Goal: Information Seeking & Learning: Learn about a topic

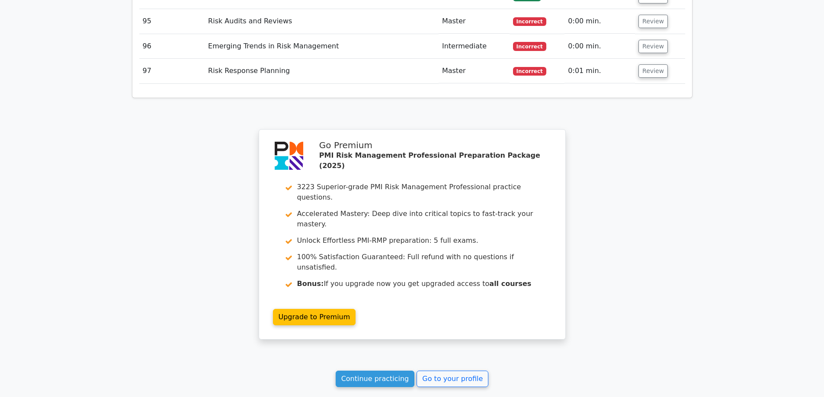
scroll to position [4029, 0]
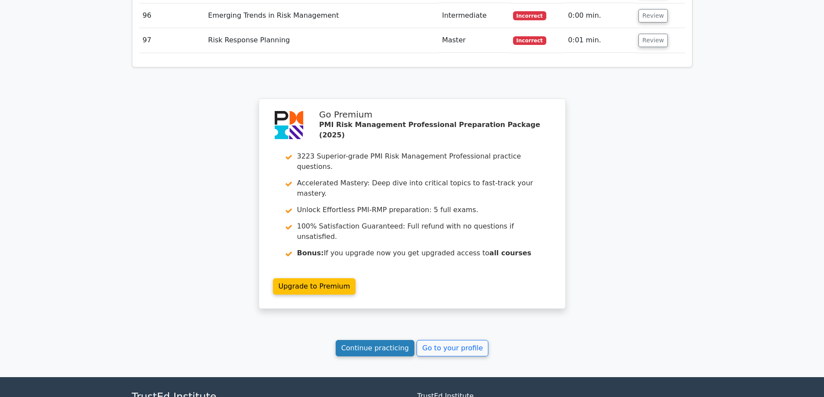
click at [379, 340] on link "Continue practicing" at bounding box center [374, 348] width 79 height 16
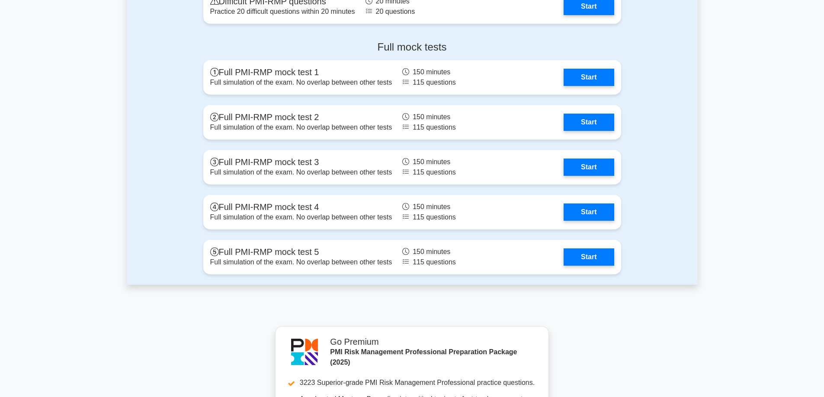
scroll to position [2507, 0]
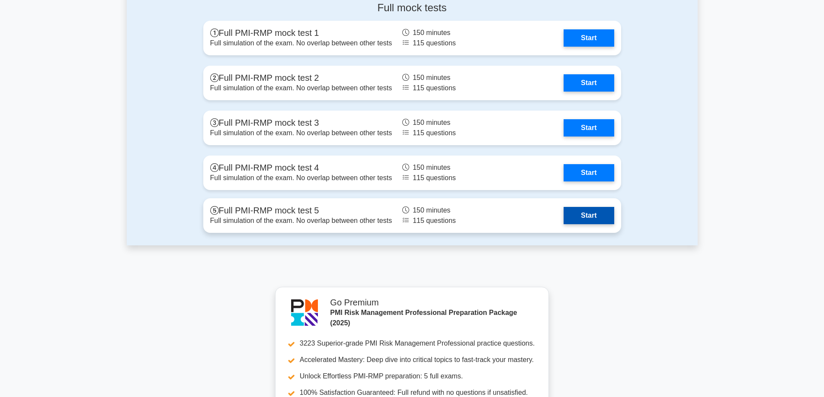
click at [591, 215] on link "Start" at bounding box center [588, 215] width 50 height 17
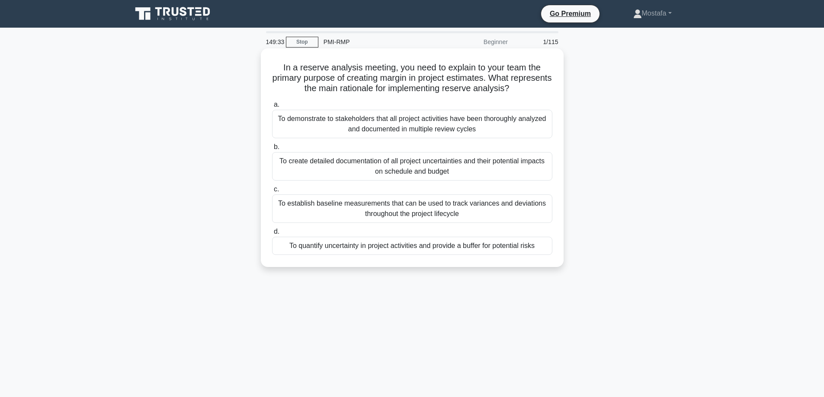
click at [546, 252] on div "To quantify uncertainty in project activities and provide a buffer for potentia…" at bounding box center [412, 246] width 280 height 18
click at [272, 235] on input "d. To quantify uncertainty in project activities and provide a buffer for poten…" at bounding box center [272, 232] width 0 height 6
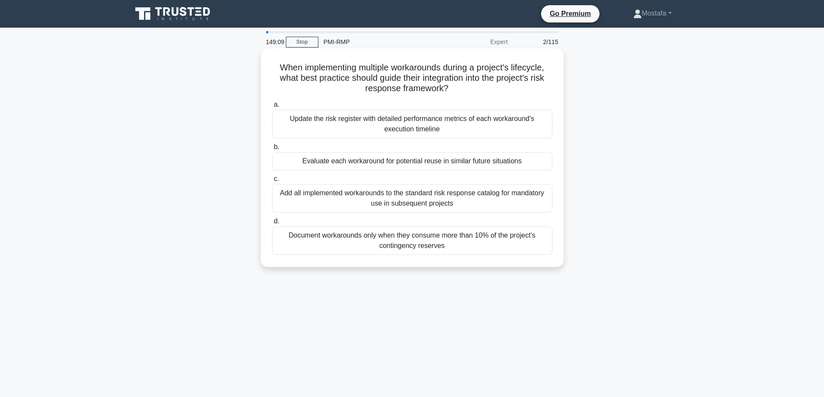
click at [542, 131] on div "Update the risk register with detailed performance metrics of each workaround's…" at bounding box center [412, 124] width 280 height 29
click at [272, 108] on input "a. Update the risk register with detailed performance metrics of each workaroun…" at bounding box center [272, 105] width 0 height 6
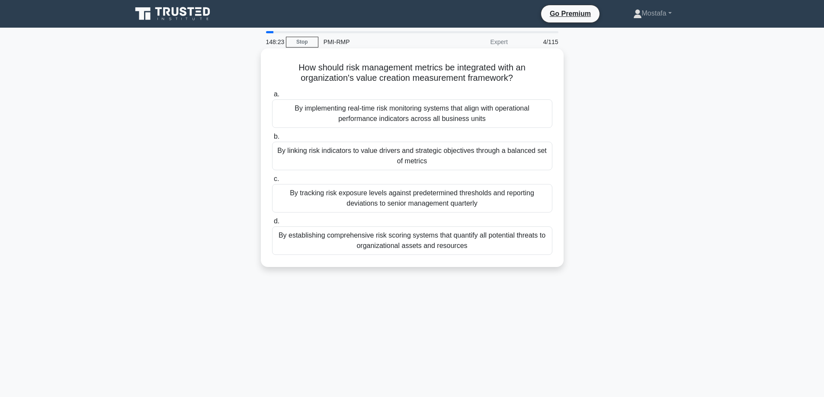
click at [542, 165] on div "By linking risk indicators to value drivers and strategic objectives through a …" at bounding box center [412, 156] width 280 height 29
click at [272, 140] on input "b. By linking risk indicators to value drivers and strategic objectives through…" at bounding box center [272, 137] width 0 height 6
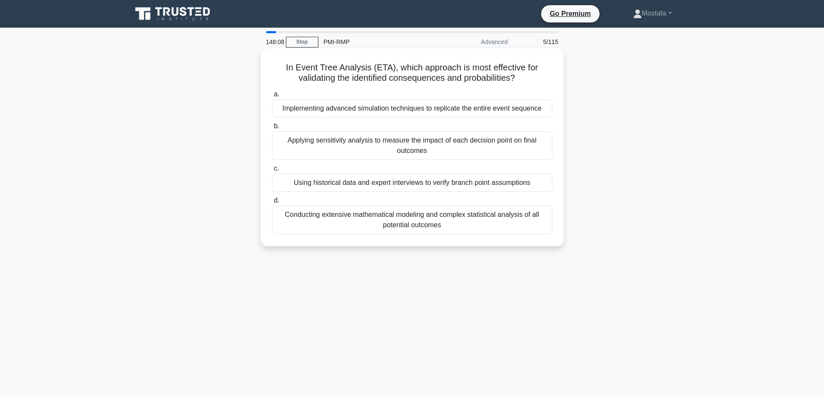
drag, startPoint x: 522, startPoint y: 80, endPoint x: 320, endPoint y: 69, distance: 202.2
click at [268, 72] on div "In Event Tree Analysis (ETA), which approach is most effective for validating t…" at bounding box center [412, 147] width 296 height 191
copy h5 "In Event Tree Analysis (ETA), which approach is most effective for validating t…"
click at [545, 112] on div "Implementing advanced simulation techniques to replicate the entire event seque…" at bounding box center [412, 108] width 280 height 18
click at [272, 97] on input "a. Implementing advanced simulation techniques to replicate the entire event se…" at bounding box center [272, 95] width 0 height 6
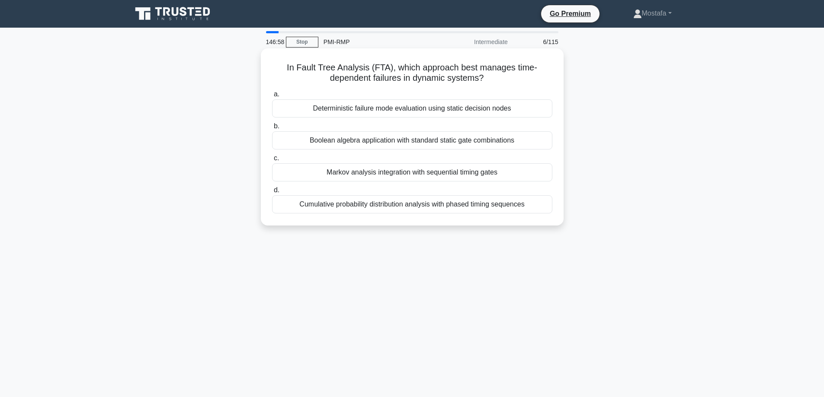
drag, startPoint x: 498, startPoint y: 80, endPoint x: 276, endPoint y: 66, distance: 221.8
click at [276, 66] on h5 "In Fault Tree Analysis (FTA), which approach best manages time-dependent failur…" at bounding box center [412, 73] width 282 height 22
copy h5 "In Fault Tree Analysis (FTA), which approach best manages time-dependent failur…"
click at [542, 176] on div "Markov analysis integration with sequential timing gates" at bounding box center [412, 172] width 280 height 18
click at [272, 161] on input "c. Markov analysis integration with sequential timing gates" at bounding box center [272, 159] width 0 height 6
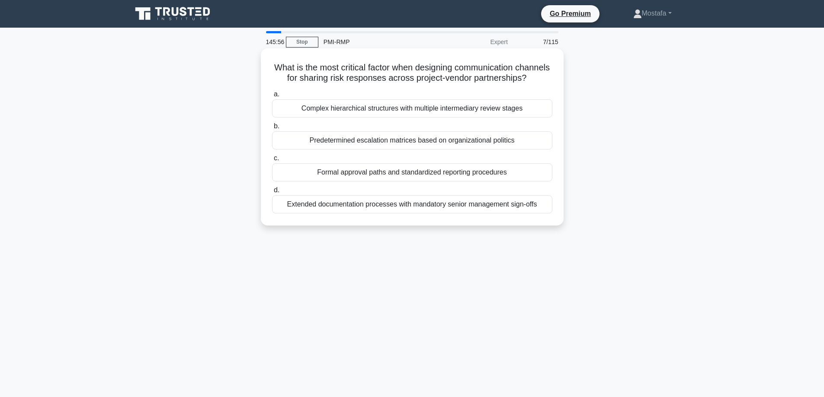
click at [543, 150] on div "Predetermined escalation matrices based on organizational politics" at bounding box center [412, 140] width 280 height 18
click at [272, 129] on input "b. Predetermined escalation matrices based on organizational politics" at bounding box center [272, 127] width 0 height 6
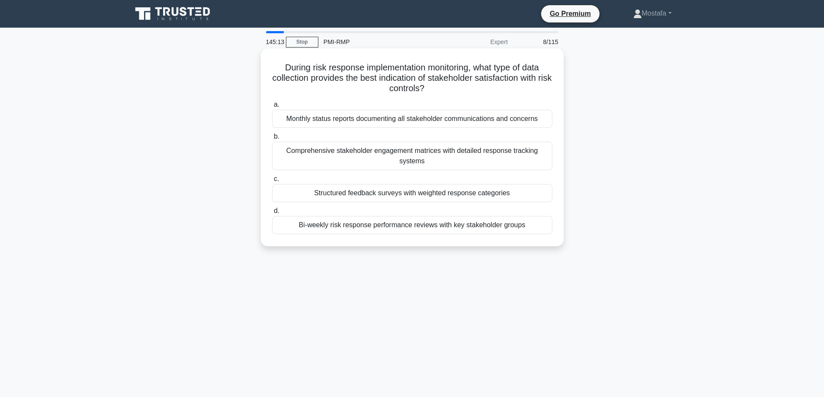
click at [543, 194] on div "Structured feedback surveys with weighted response categories" at bounding box center [412, 193] width 280 height 18
click at [272, 182] on input "c. Structured feedback surveys with weighted response categories" at bounding box center [272, 179] width 0 height 6
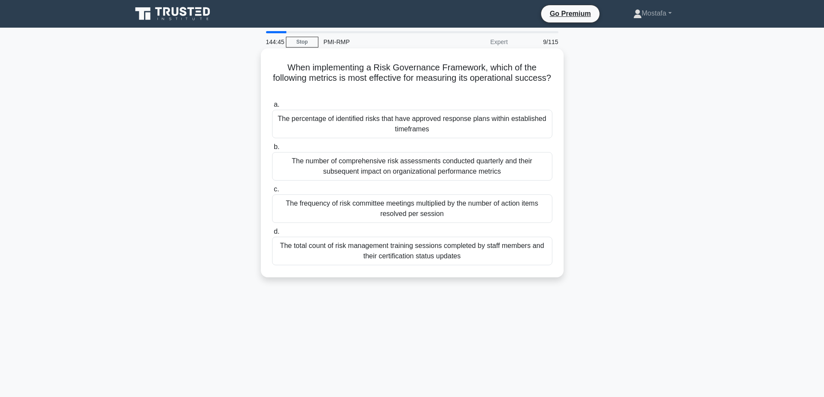
click at [546, 131] on div "The percentage of identified risks that have approved response plans within est…" at bounding box center [412, 124] width 280 height 29
click at [272, 108] on input "a. The percentage of identified risks that have approved response plans within …" at bounding box center [272, 105] width 0 height 6
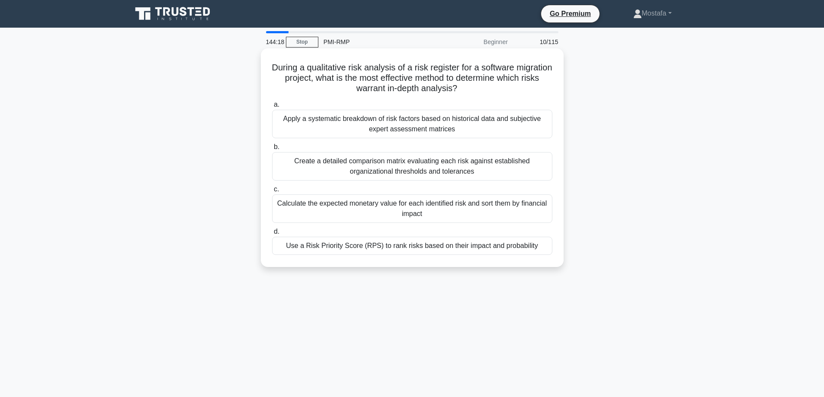
click at [549, 251] on div "Use a Risk Priority Score (RPS) to rank risks based on their impact and probabi…" at bounding box center [412, 246] width 280 height 18
click at [272, 235] on input "d. Use a Risk Priority Score (RPS) to rank risks based on their impact and prob…" at bounding box center [272, 232] width 0 height 6
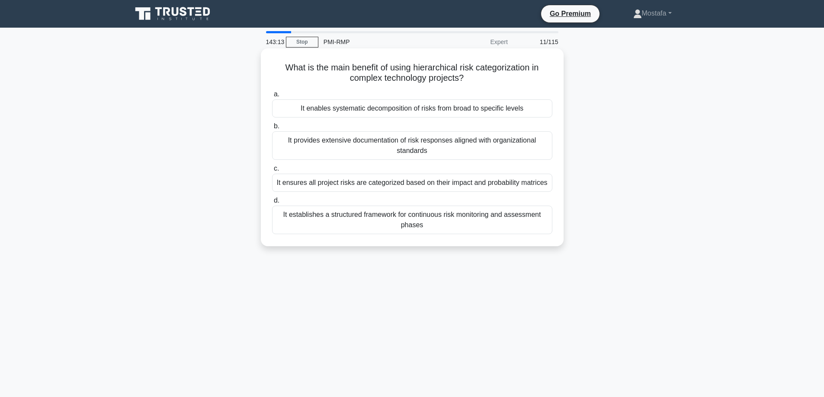
click at [545, 112] on div "It enables systematic decomposition of risks from broad to specific levels" at bounding box center [412, 108] width 280 height 18
click at [272, 97] on input "a. It enables systematic decomposition of risks from broad to specific levels" at bounding box center [272, 95] width 0 height 6
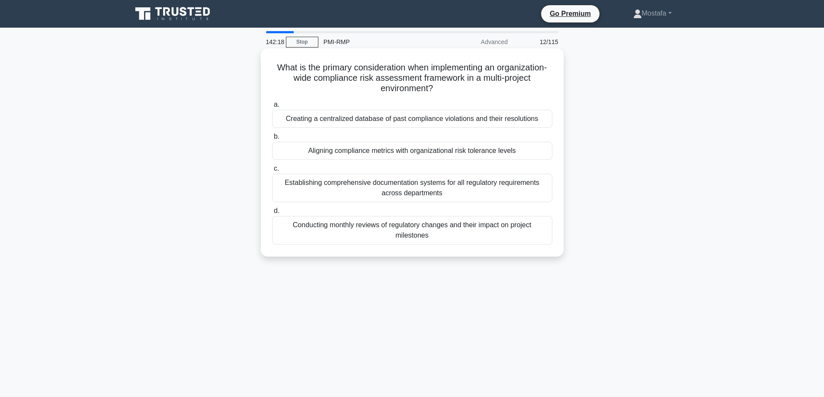
click at [546, 155] on div "Aligning compliance metrics with organizational risk tolerance levels" at bounding box center [412, 151] width 280 height 18
click at [272, 140] on input "b. Aligning compliance metrics with organizational risk tolerance levels" at bounding box center [272, 137] width 0 height 6
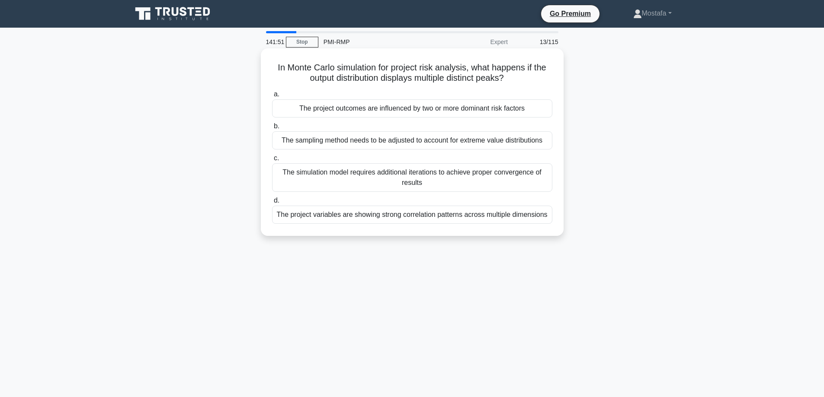
drag, startPoint x: 512, startPoint y: 82, endPoint x: 267, endPoint y: 64, distance: 245.8
click at [267, 64] on div "In Monte Carlo simulation for project risk analysis, what happens if the output…" at bounding box center [412, 142] width 296 height 181
copy h5 "In Monte Carlo simulation for project risk analysis, what happens if the output…"
click at [544, 219] on div "The project variables are showing strong correlation patterns across multiple d…" at bounding box center [412, 215] width 280 height 18
click at [272, 204] on input "d. The project variables are showing strong correlation patterns across multipl…" at bounding box center [272, 201] width 0 height 6
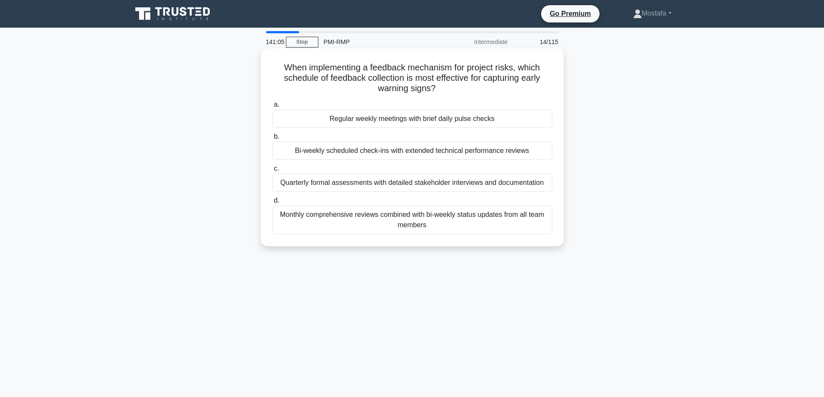
click at [546, 123] on div "Regular weekly meetings with brief daily pulse checks" at bounding box center [412, 119] width 280 height 18
click at [272, 108] on input "a. Regular weekly meetings with brief daily pulse checks" at bounding box center [272, 105] width 0 height 6
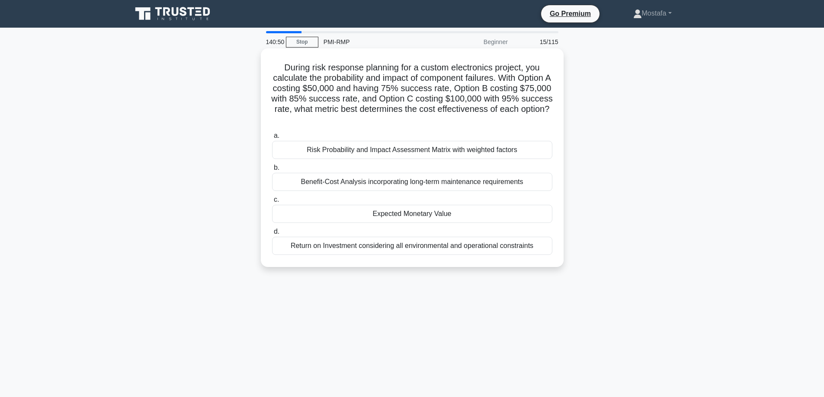
click at [545, 215] on div "Expected Monetary Value" at bounding box center [412, 214] width 280 height 18
click at [272, 203] on input "c. Expected Monetary Value" at bounding box center [272, 200] width 0 height 6
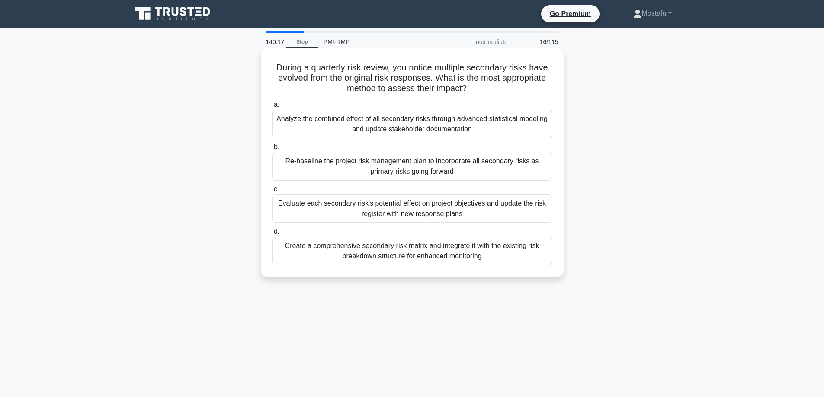
click at [539, 213] on div "Evaluate each secondary risk's potential effect on project objectives and updat…" at bounding box center [412, 209] width 280 height 29
click at [272, 192] on input "c. Evaluate each secondary risk's potential effect on project objectives and up…" at bounding box center [272, 190] width 0 height 6
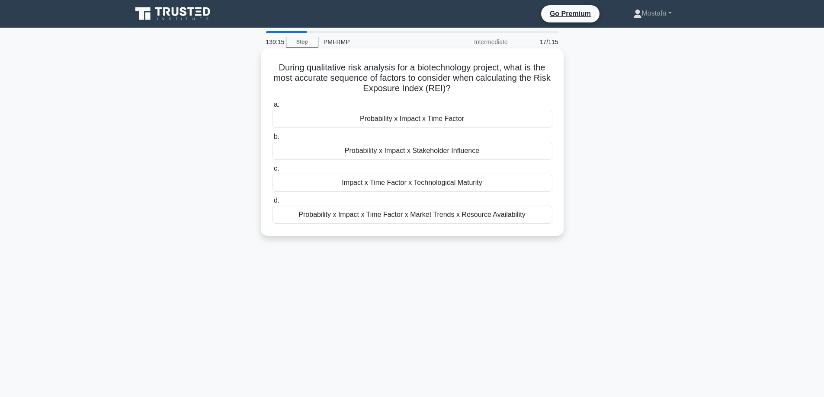
drag, startPoint x: 465, startPoint y: 91, endPoint x: 267, endPoint y: 69, distance: 199.2
click at [267, 69] on div "During qualitative risk analysis for a biotechnology project, what is the most …" at bounding box center [412, 142] width 296 height 181
copy h5 "During qualitative risk analysis for a biotechnology project, what is the most …"
click at [543, 153] on div "Probability x Impact x Stakeholder Influence" at bounding box center [412, 151] width 280 height 18
click at [272, 140] on input "b. Probability x Impact x Stakeholder Influence" at bounding box center [272, 137] width 0 height 6
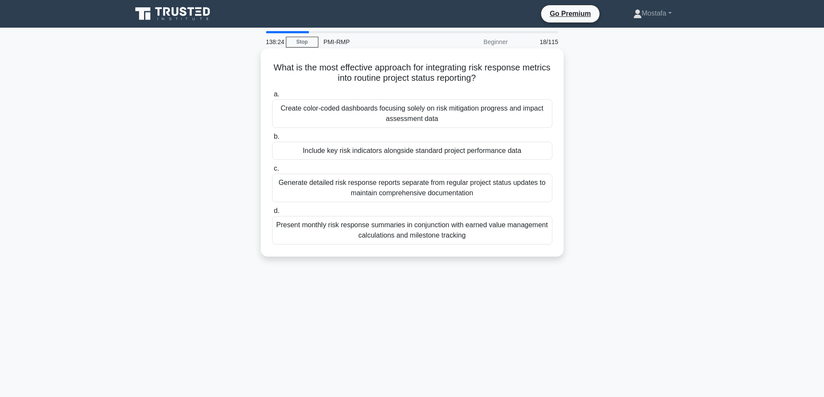
click at [548, 152] on div "Include key risk indicators alongside standard project performance data" at bounding box center [412, 151] width 280 height 18
click at [272, 140] on input "b. Include key risk indicators alongside standard project performance data" at bounding box center [272, 137] width 0 height 6
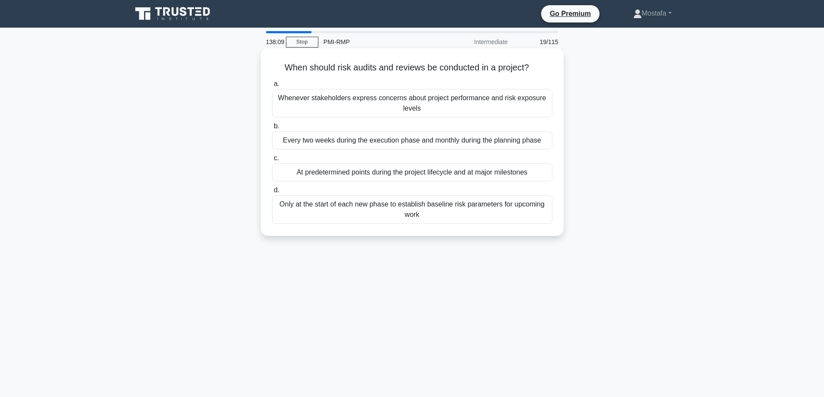
click at [547, 179] on div "At predetermined points during the project lifecycle and at major milestones" at bounding box center [412, 172] width 280 height 18
click at [272, 161] on input "c. At predetermined points during the project lifecycle and at major milestones" at bounding box center [272, 159] width 0 height 6
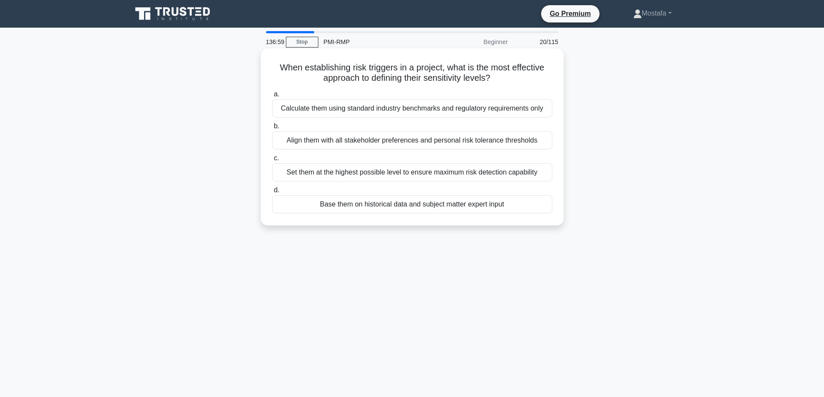
click at [536, 211] on div "Base them on historical data and subject matter expert input" at bounding box center [412, 204] width 280 height 18
click at [272, 193] on input "d. Base them on historical data and subject matter expert input" at bounding box center [272, 191] width 0 height 6
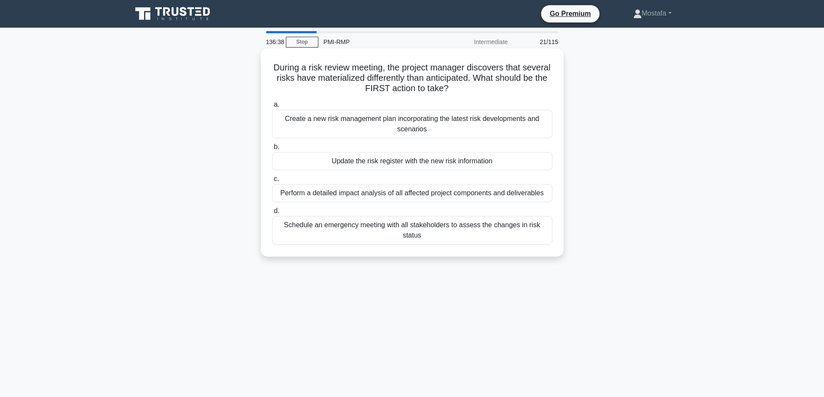
click at [544, 164] on div "Update the risk register with the new risk information" at bounding box center [412, 161] width 280 height 18
click at [272, 150] on input "b. Update the risk register with the new risk information" at bounding box center [272, 147] width 0 height 6
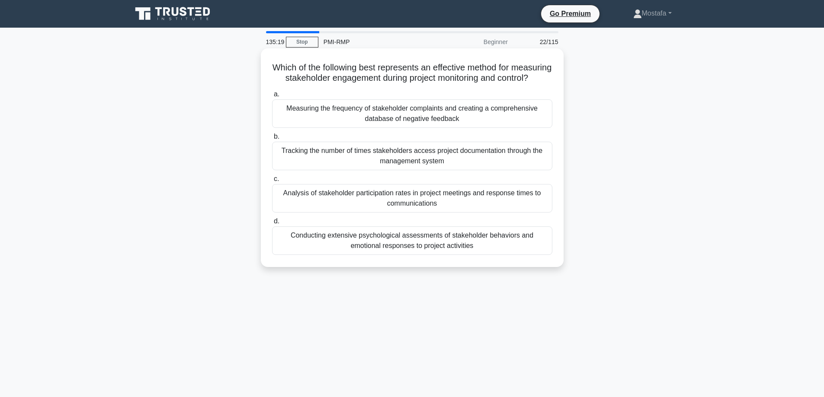
click at [547, 213] on div "Analysis of stakeholder participation rates in project meetings and response ti…" at bounding box center [412, 198] width 280 height 29
click at [272, 182] on input "c. Analysis of stakeholder participation rates in project meetings and response…" at bounding box center [272, 179] width 0 height 6
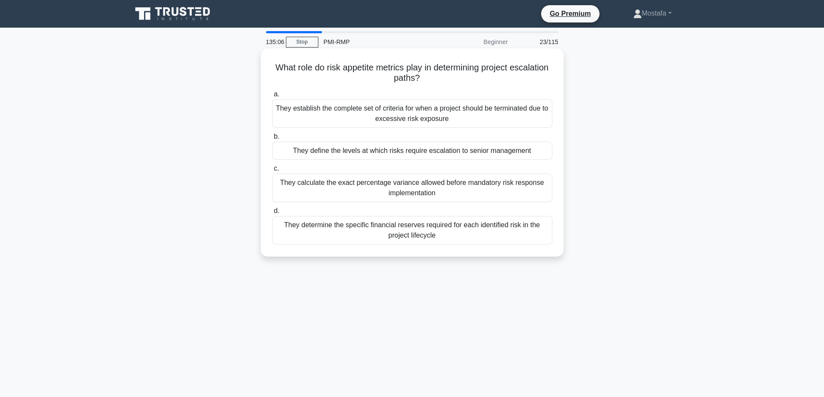
click at [547, 157] on div "They define the levels at which risks require escalation to senior management" at bounding box center [412, 151] width 280 height 18
click at [272, 140] on input "b. They define the levels at which risks require escalation to senior management" at bounding box center [272, 137] width 0 height 6
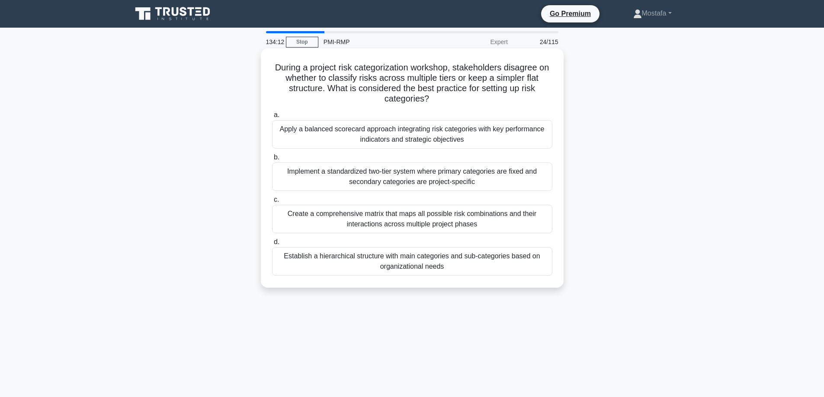
click at [545, 140] on div "Apply a balanced scorecard approach integrating risk categories with key perfor…" at bounding box center [412, 134] width 280 height 29
click at [272, 118] on input "a. Apply a balanced scorecard approach integrating risk categories with key per…" at bounding box center [272, 115] width 0 height 6
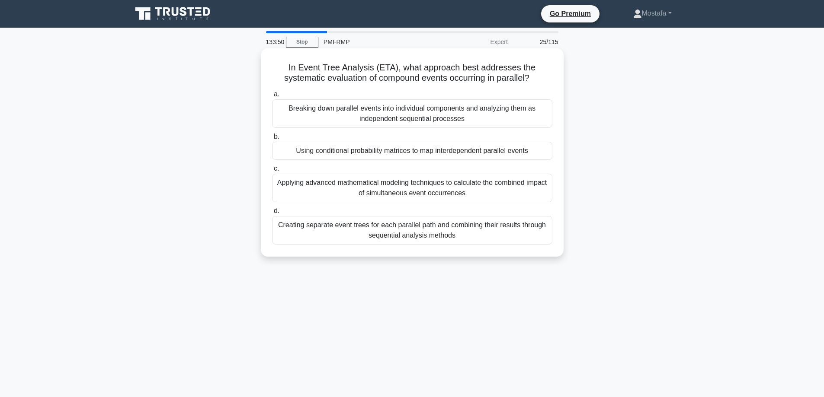
drag, startPoint x: 541, startPoint y: 82, endPoint x: 281, endPoint y: 70, distance: 260.5
click at [281, 70] on h5 "In Event Tree Analysis (ETA), what approach best addresses the systematic evalu…" at bounding box center [412, 73] width 282 height 22
copy h5 "In Event Tree Analysis (ETA), what approach best addresses the systematic evalu…"
click at [543, 153] on div "Using conditional probability matrices to map interdependent parallel events" at bounding box center [412, 151] width 280 height 18
click at [272, 140] on input "b. Using conditional probability matrices to map interdependent parallel events" at bounding box center [272, 137] width 0 height 6
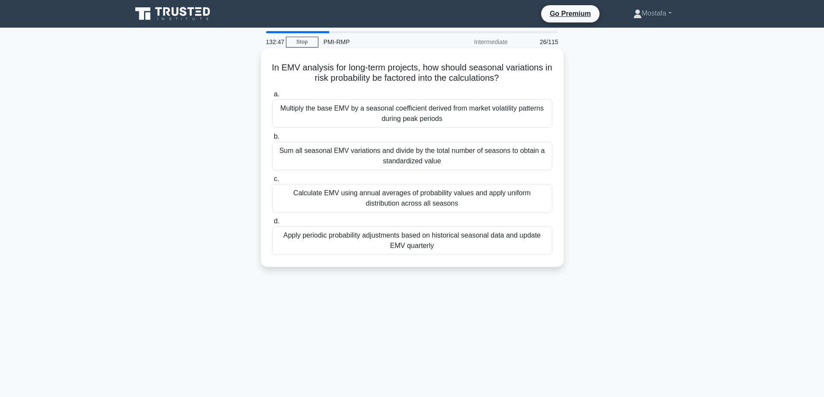
click at [544, 247] on div "Apply periodic probability adjustments based on historical seasonal data and up…" at bounding box center [412, 241] width 280 height 29
click at [272, 224] on input "d. Apply periodic probability adjustments based on historical seasonal data and…" at bounding box center [272, 222] width 0 height 6
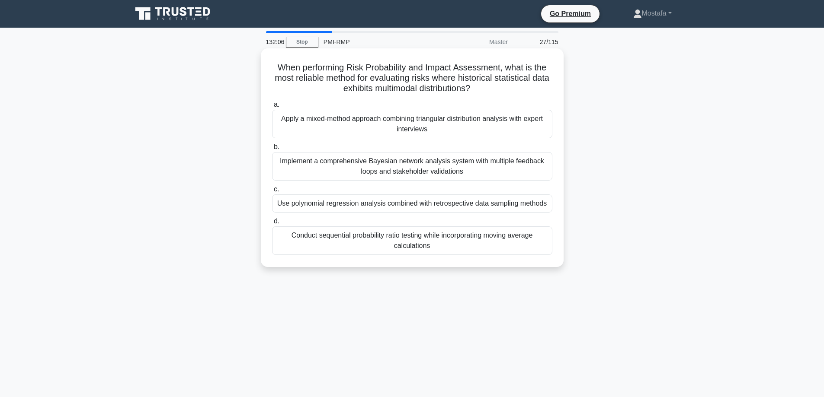
click at [540, 134] on div "Apply a mixed-method approach combining triangular distribution analysis with e…" at bounding box center [412, 124] width 280 height 29
click at [272, 108] on input "a. Apply a mixed-method approach combining triangular distribution analysis wit…" at bounding box center [272, 105] width 0 height 6
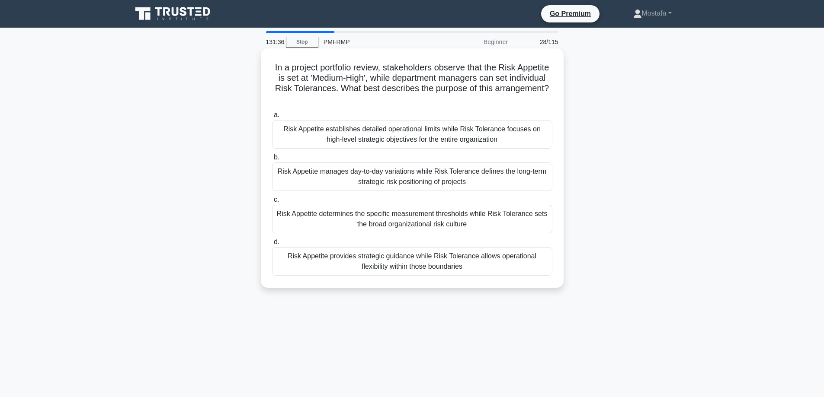
click at [545, 272] on div "Risk Appetite provides strategic guidance while Risk Tolerance allows operation…" at bounding box center [412, 261] width 280 height 29
click at [272, 245] on input "d. Risk Appetite provides strategic guidance while Risk Tolerance allows operat…" at bounding box center [272, 242] width 0 height 6
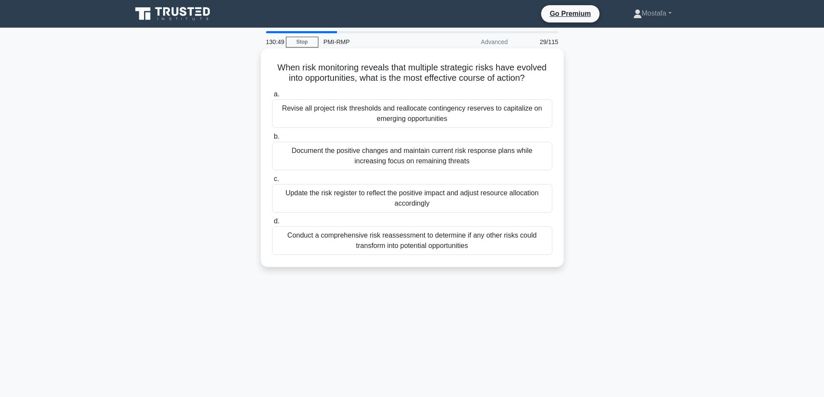
click at [545, 204] on div "Update the risk register to reflect the positive impact and adjust resource all…" at bounding box center [412, 198] width 280 height 29
click at [272, 182] on input "c. Update the risk register to reflect the positive impact and adjust resource …" at bounding box center [272, 179] width 0 height 6
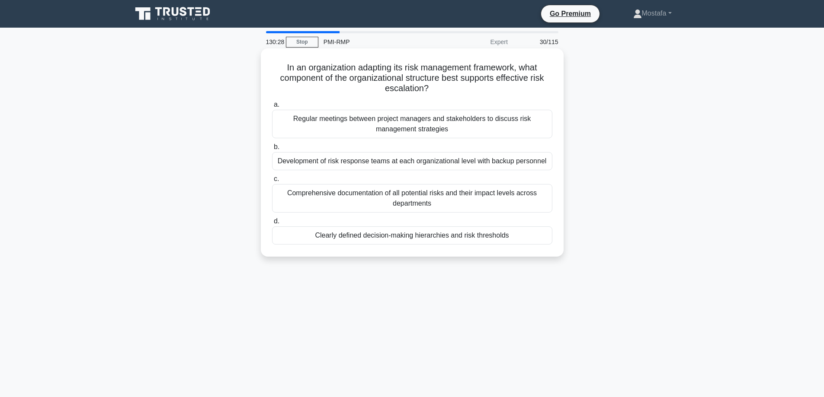
click at [539, 239] on div "Clearly defined decision-making hierarchies and risk thresholds" at bounding box center [412, 236] width 280 height 18
click at [272, 224] on input "d. Clearly defined decision-making hierarchies and risk thresholds" at bounding box center [272, 222] width 0 height 6
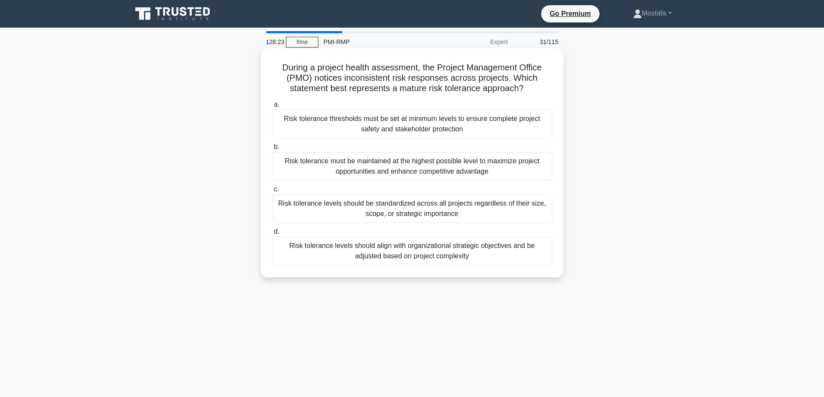
click at [544, 259] on div "Risk tolerance levels should align with organizational strategic objectives and…" at bounding box center [412, 251] width 280 height 29
click at [272, 235] on input "d. Risk tolerance levels should align with organizational strategic objectives …" at bounding box center [272, 232] width 0 height 6
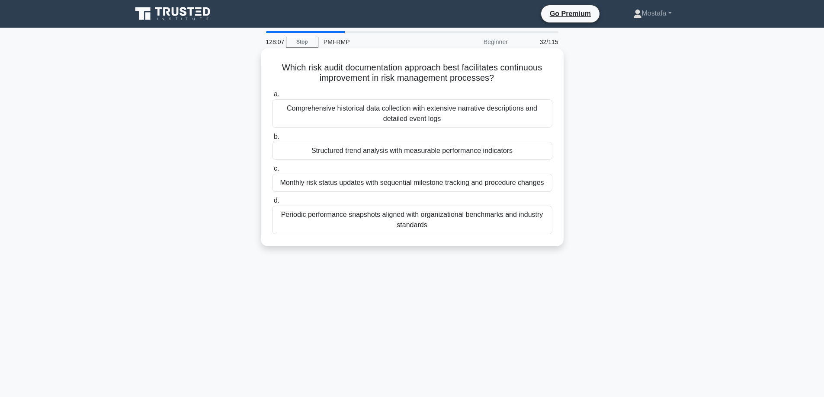
click at [542, 155] on div "Structured trend analysis with measurable performance indicators" at bounding box center [412, 151] width 280 height 18
click at [272, 140] on input "b. Structured trend analysis with measurable performance indicators" at bounding box center [272, 137] width 0 height 6
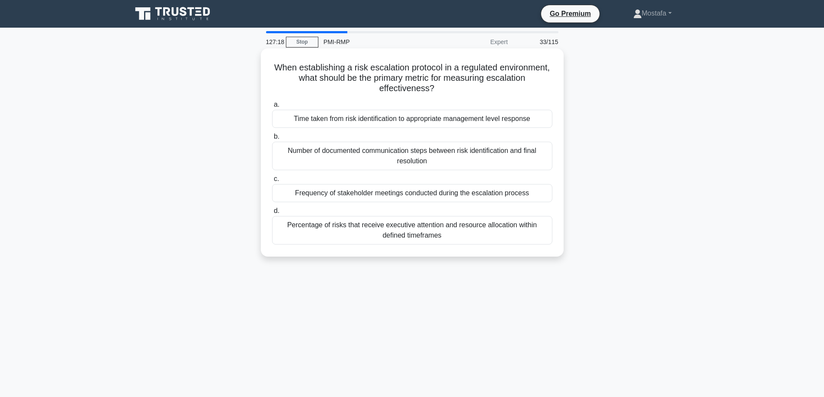
click at [547, 124] on div "Time taken from risk identification to appropriate management level response" at bounding box center [412, 119] width 280 height 18
click at [272, 108] on input "a. Time taken from risk identification to appropriate management level response" at bounding box center [272, 105] width 0 height 6
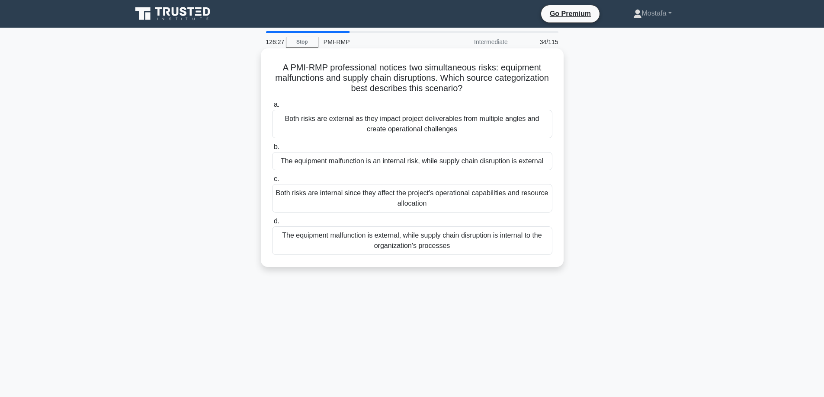
click at [546, 165] on div "The equipment malfunction is an internal risk, while supply chain disruption is…" at bounding box center [412, 161] width 280 height 18
click at [272, 150] on input "b. The equipment malfunction is an internal risk, while supply chain disruption…" at bounding box center [272, 147] width 0 height 6
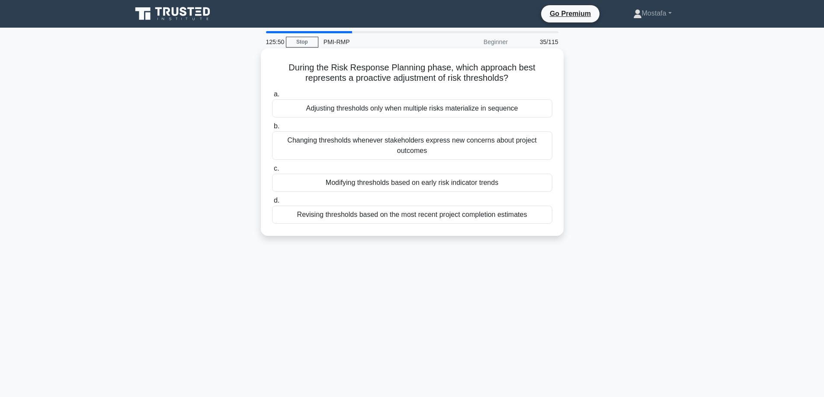
click at [548, 188] on div "Modifying thresholds based on early risk indicator trends" at bounding box center [412, 183] width 280 height 18
click at [272, 172] on input "c. Modifying thresholds based on early risk indicator trends" at bounding box center [272, 169] width 0 height 6
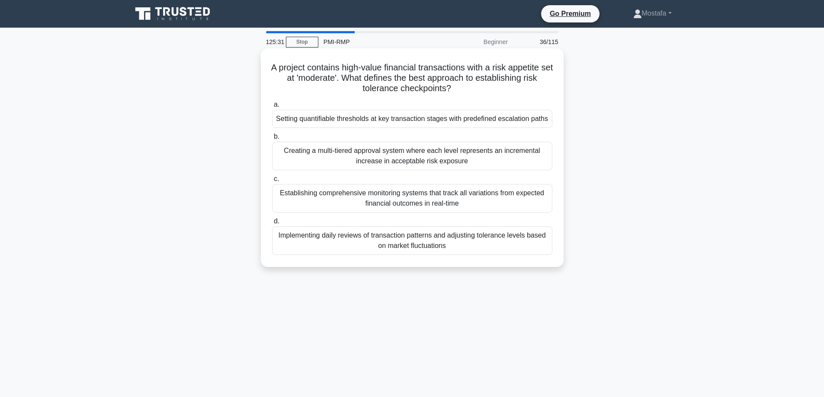
click at [550, 123] on div "Setting quantifiable thresholds at key transaction stages with predefined escal…" at bounding box center [412, 119] width 280 height 18
click at [272, 108] on input "a. Setting quantifiable thresholds at key transaction stages with predefined es…" at bounding box center [272, 105] width 0 height 6
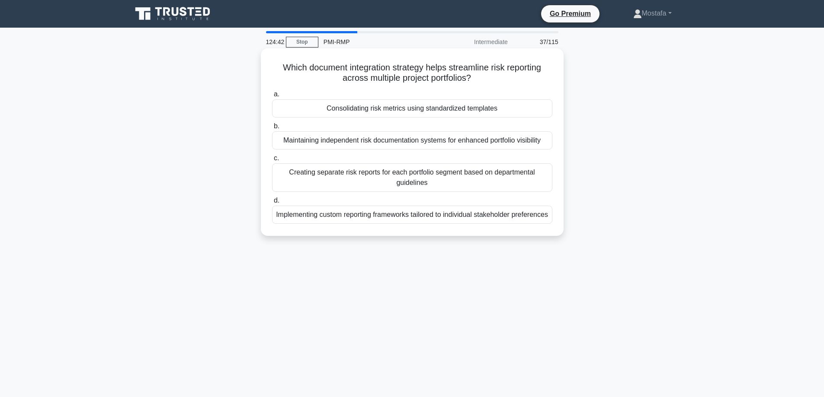
click at [548, 112] on div "Consolidating risk metrics using standardized templates" at bounding box center [412, 108] width 280 height 18
click at [272, 97] on input "a. Consolidating risk metrics using standardized templates" at bounding box center [272, 95] width 0 height 6
click at [546, 177] on div "Reduction in successful social engineering attacks and improved security behavi…" at bounding box center [412, 177] width 280 height 29
click at [272, 161] on input "c. Reduction in successful social engineering attacks and improved security beh…" at bounding box center [272, 159] width 0 height 6
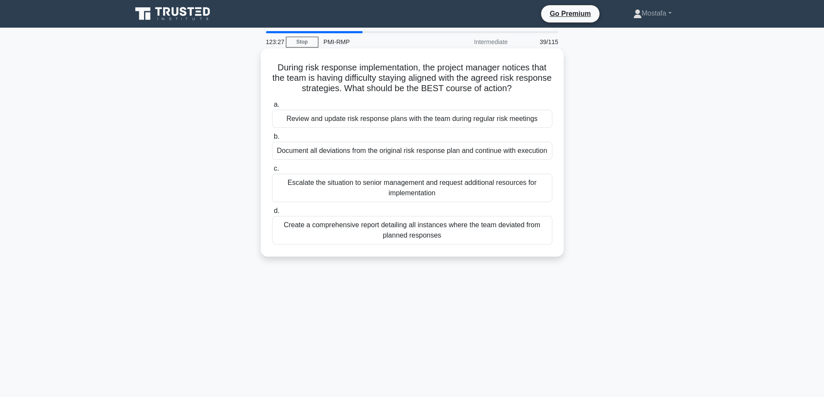
click at [546, 124] on div "Review and update risk response plans with the team during regular risk meetings" at bounding box center [412, 119] width 280 height 18
click at [272, 108] on input "a. Review and update risk response plans with the team during regular risk meet…" at bounding box center [272, 105] width 0 height 6
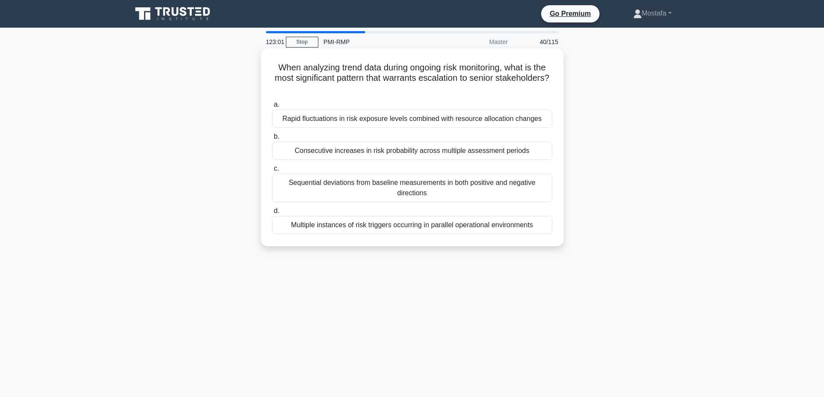
click at [546, 123] on div "Rapid fluctuations in risk exposure levels combined with resource allocation ch…" at bounding box center [412, 119] width 280 height 18
click at [272, 108] on input "a. Rapid fluctuations in risk exposure levels combined with resource allocation…" at bounding box center [272, 105] width 0 height 6
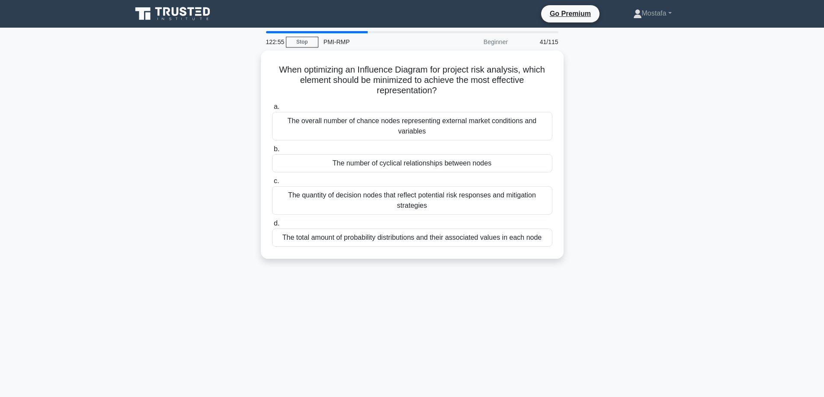
drag, startPoint x: 441, startPoint y: 92, endPoint x: 233, endPoint y: 65, distance: 210.1
click at [233, 65] on div "When optimizing an Influence Diagram for project risk analysis, which element s…" at bounding box center [412, 160] width 571 height 219
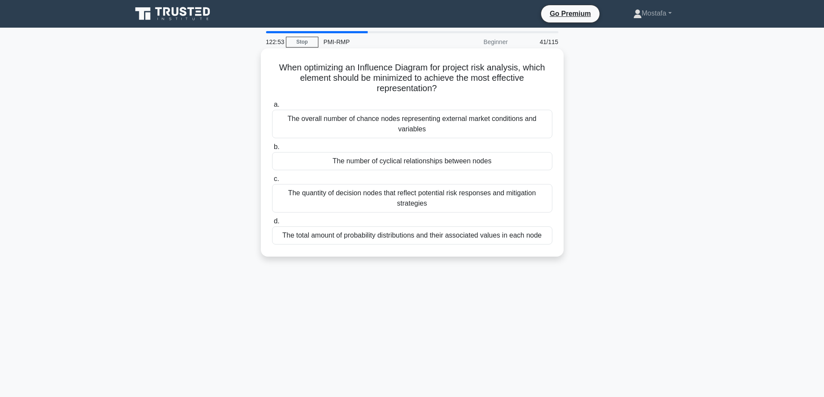
copy h5 "When optimizing an Influence Diagram for project risk analysis, which element s…"
click at [549, 168] on div "The number of cyclical relationships between nodes" at bounding box center [412, 161] width 280 height 18
click at [272, 150] on input "b. The number of cyclical relationships between nodes" at bounding box center [272, 147] width 0 height 6
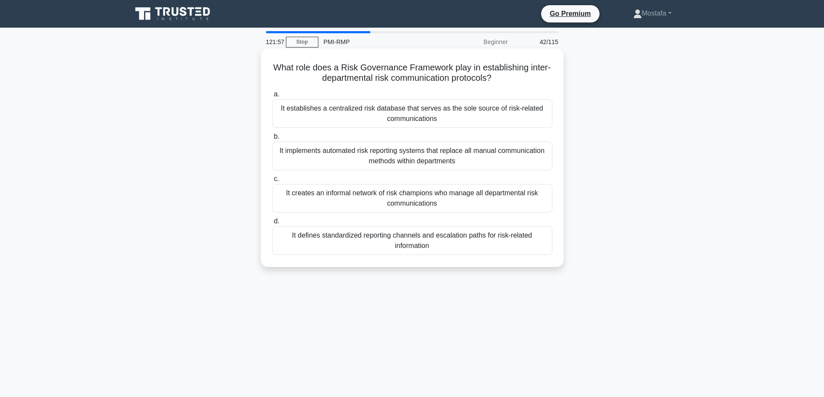
click at [547, 249] on div "It defines standardized reporting channels and escalation paths for risk-relate…" at bounding box center [412, 241] width 280 height 29
click at [272, 224] on input "d. It defines standardized reporting channels and escalation paths for risk-rel…" at bounding box center [272, 222] width 0 height 6
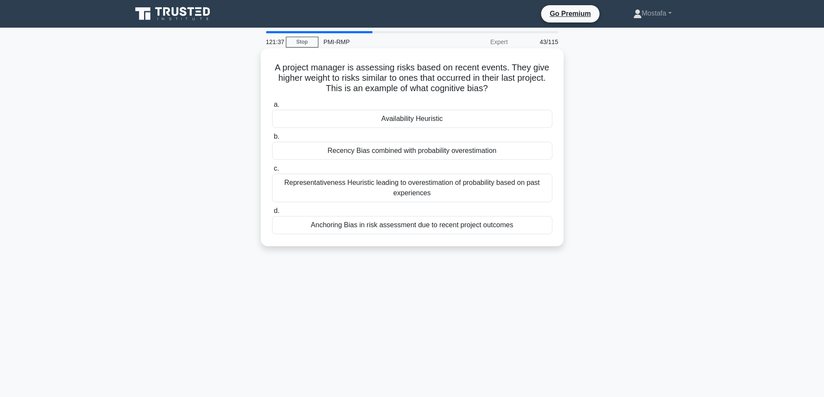
click at [547, 122] on div "Availability Heuristic" at bounding box center [412, 119] width 280 height 18
click at [272, 108] on input "a. Availability Heuristic" at bounding box center [272, 105] width 0 height 6
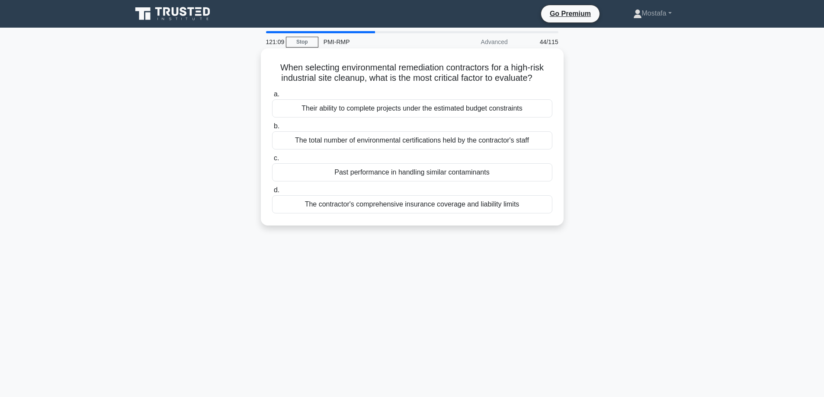
click at [542, 177] on div "Past performance in handling similar contaminants" at bounding box center [412, 172] width 280 height 18
click at [272, 161] on input "c. Past performance in handling similar contaminants" at bounding box center [272, 159] width 0 height 6
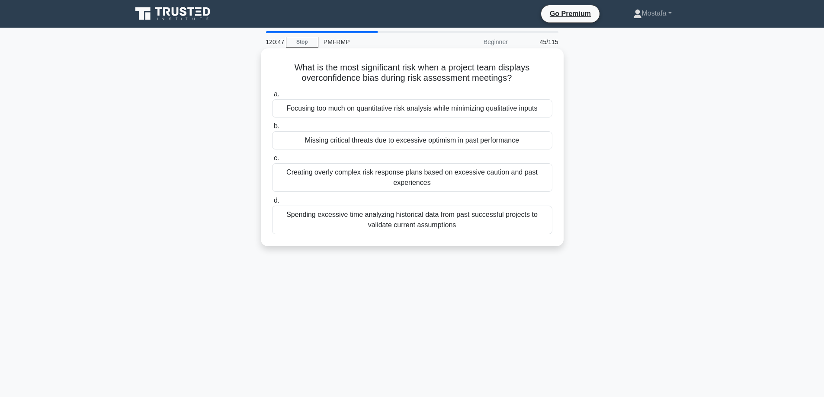
click at [548, 145] on div "Missing critical threats due to excessive optimism in past performance" at bounding box center [412, 140] width 280 height 18
click at [272, 129] on input "b. Missing critical threats due to excessive optimism in past performance" at bounding box center [272, 127] width 0 height 6
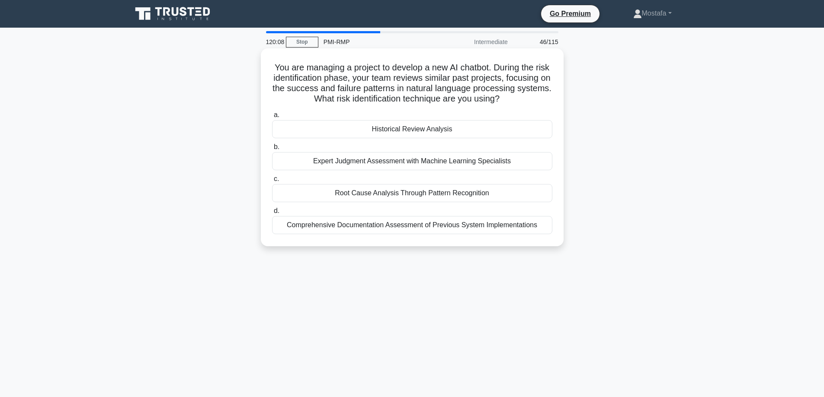
click at [545, 138] on div "Historical Review Analysis" at bounding box center [412, 129] width 280 height 18
click at [272, 118] on input "a. Historical Review Analysis" at bounding box center [272, 115] width 0 height 6
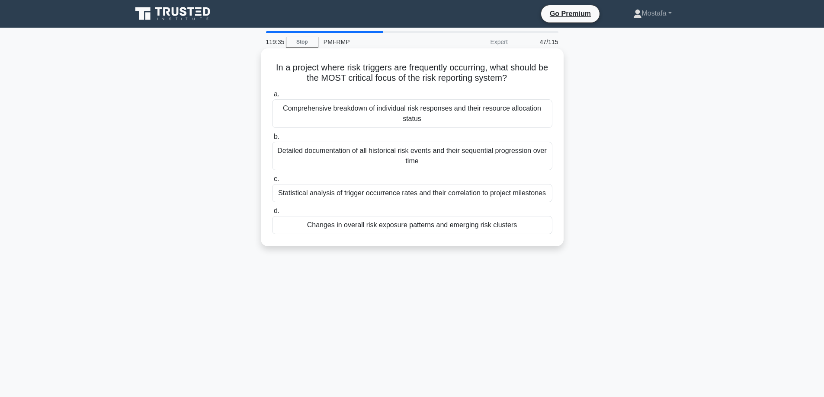
click at [540, 231] on div "Changes in overall risk exposure patterns and emerging risk clusters" at bounding box center [412, 225] width 280 height 18
click at [272, 214] on input "d. Changes in overall risk exposure patterns and emerging risk clusters" at bounding box center [272, 211] width 0 height 6
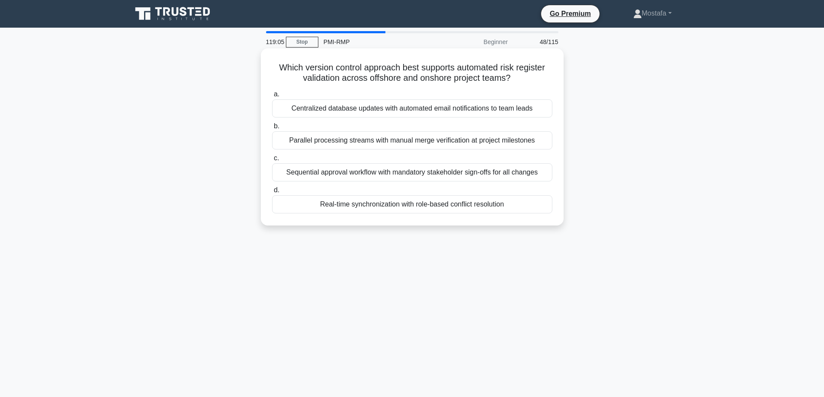
click at [540, 209] on div "Real-time synchronization with role-based conflict resolution" at bounding box center [412, 204] width 280 height 18
click at [272, 193] on input "d. Real-time synchronization with role-based conflict resolution" at bounding box center [272, 191] width 0 height 6
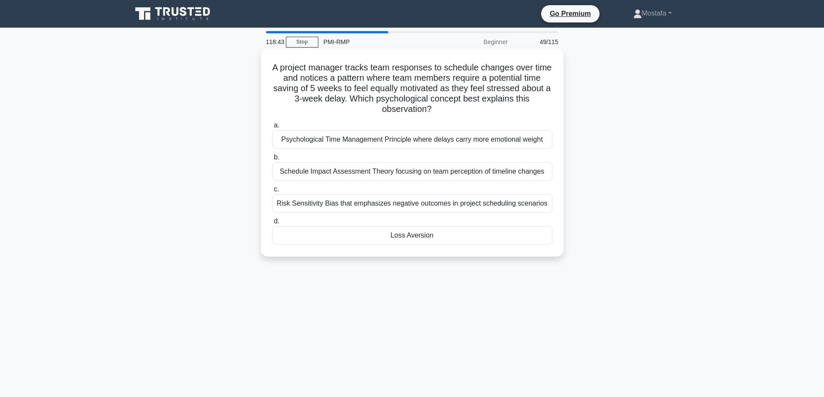
click at [533, 238] on div "Loss Aversion" at bounding box center [412, 236] width 280 height 18
click at [272, 224] on input "d. Loss Aversion" at bounding box center [272, 222] width 0 height 6
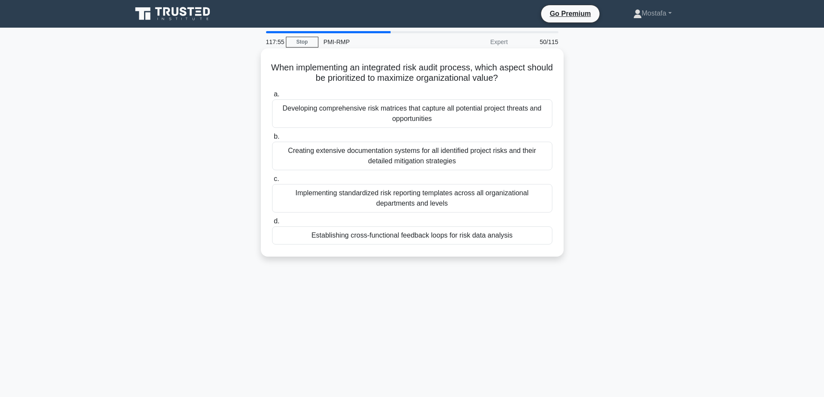
click at [540, 239] on div "Establishing cross-functional feedback loops for risk data analysis" at bounding box center [412, 236] width 280 height 18
click at [272, 224] on input "d. Establishing cross-functional feedback loops for risk data analysis" at bounding box center [272, 222] width 0 height 6
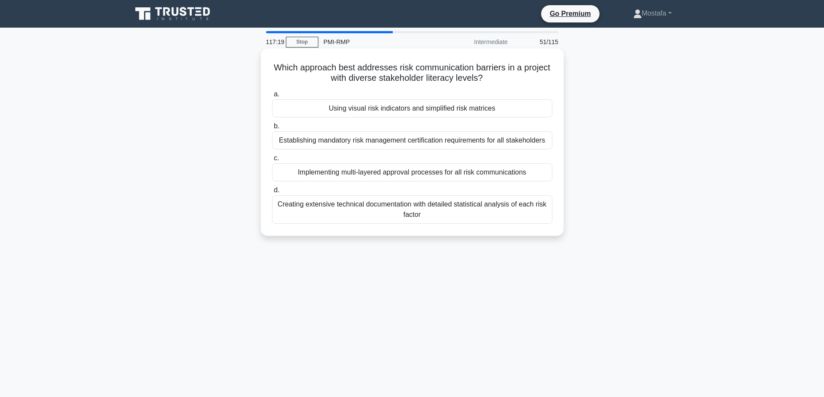
click at [546, 113] on div "Using visual risk indicators and simplified risk matrices" at bounding box center [412, 108] width 280 height 18
click at [272, 97] on input "a. Using visual risk indicators and simplified risk matrices" at bounding box center [272, 95] width 0 height 6
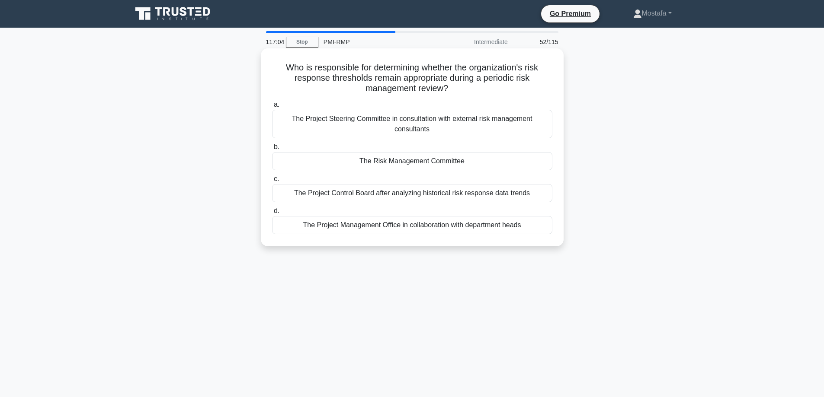
click at [545, 165] on div "The Risk Management Committee" at bounding box center [412, 161] width 280 height 18
click at [272, 150] on input "b. The Risk Management Committee" at bounding box center [272, 147] width 0 height 6
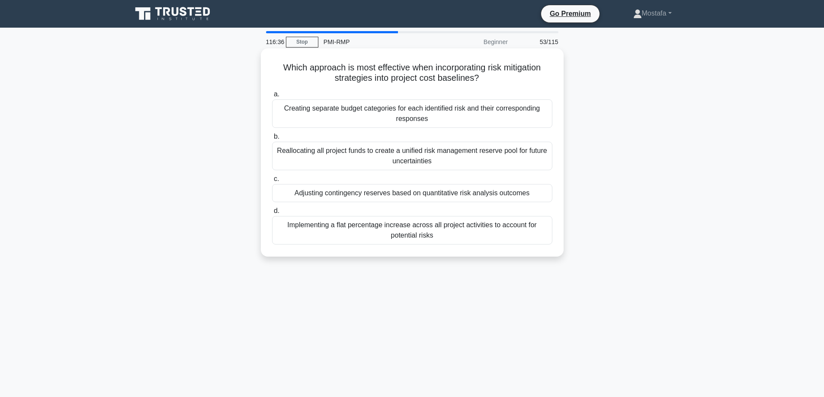
click at [545, 198] on div "Adjusting contingency reserves based on quantitative risk analysis outcomes" at bounding box center [412, 193] width 280 height 18
click at [272, 182] on input "c. Adjusting contingency reserves based on quantitative risk analysis outcomes" at bounding box center [272, 179] width 0 height 6
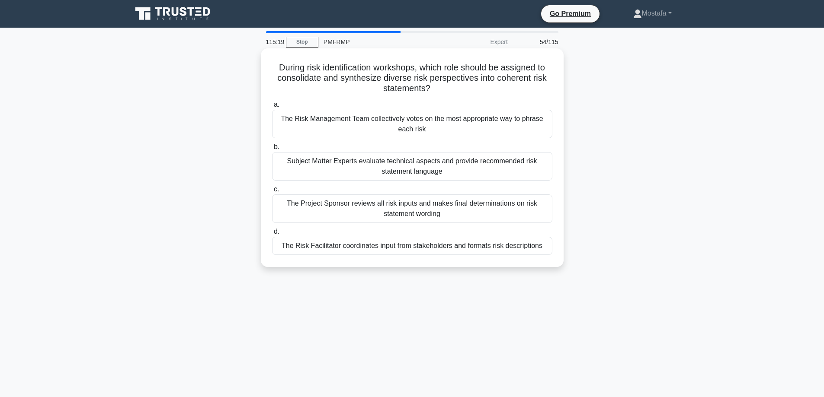
click at [546, 250] on div "The Risk Facilitator coordinates input from stakeholders and formats risk descr…" at bounding box center [412, 246] width 280 height 18
click at [272, 235] on input "d. The Risk Facilitator coordinates input from stakeholders and formats risk de…" at bounding box center [272, 232] width 0 height 6
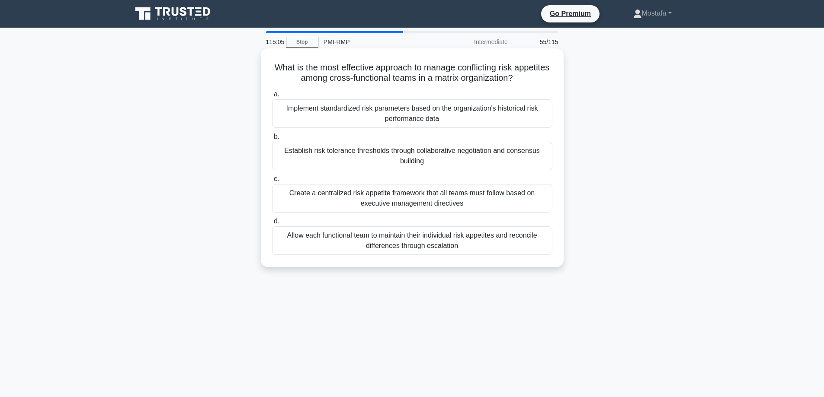
click at [545, 166] on div "Establish risk tolerance thresholds through collaborative negotiation and conse…" at bounding box center [412, 156] width 280 height 29
click at [272, 140] on input "b. Establish risk tolerance thresholds through collaborative negotiation and co…" at bounding box center [272, 137] width 0 height 6
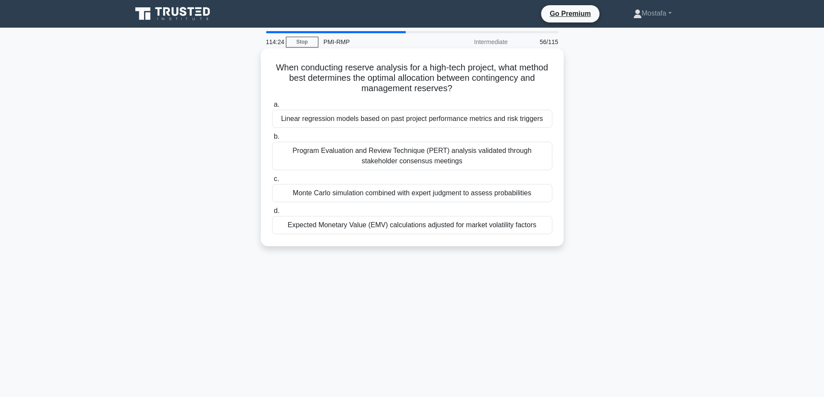
click at [546, 198] on div "Monte Carlo simulation combined with expert judgment to assess probabilities" at bounding box center [412, 193] width 280 height 18
click at [272, 182] on input "c. Monte Carlo simulation combined with expert judgment to assess probabilities" at bounding box center [272, 179] width 0 height 6
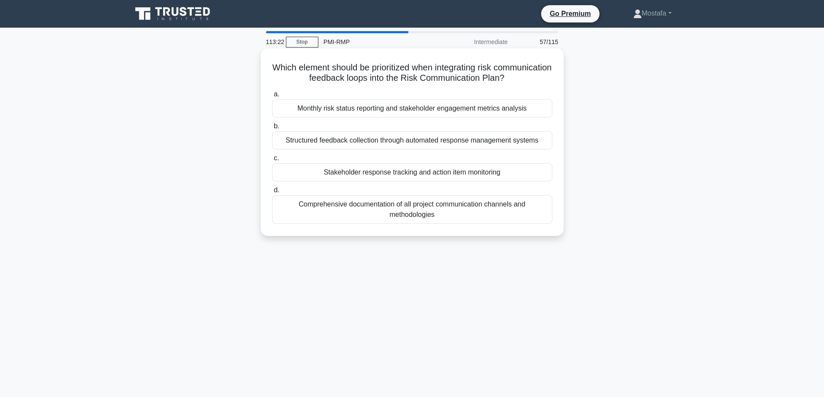
click at [544, 177] on div "Stakeholder response tracking and action item monitoring" at bounding box center [412, 172] width 280 height 18
click at [272, 161] on input "c. Stakeholder response tracking and action item monitoring" at bounding box center [272, 159] width 0 height 6
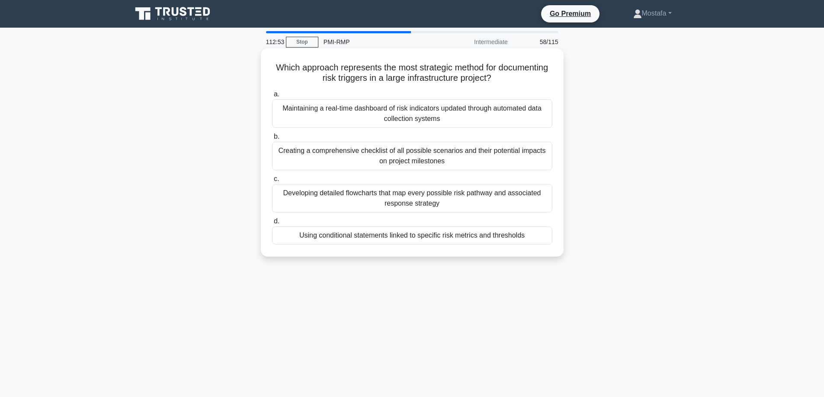
click at [542, 241] on div "Using conditional statements linked to specific risk metrics and thresholds" at bounding box center [412, 236] width 280 height 18
click at [272, 224] on input "d. Using conditional statements linked to specific risk metrics and thresholds" at bounding box center [272, 222] width 0 height 6
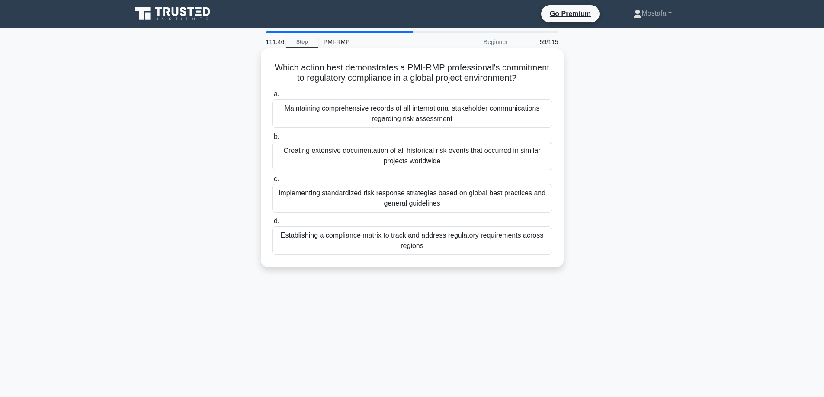
click at [540, 248] on div "Establishing a compliance matrix to track and address regulatory requirements a…" at bounding box center [412, 241] width 280 height 29
click at [272, 224] on input "d. Establishing a compliance matrix to track and address regulatory requirement…" at bounding box center [272, 222] width 0 height 6
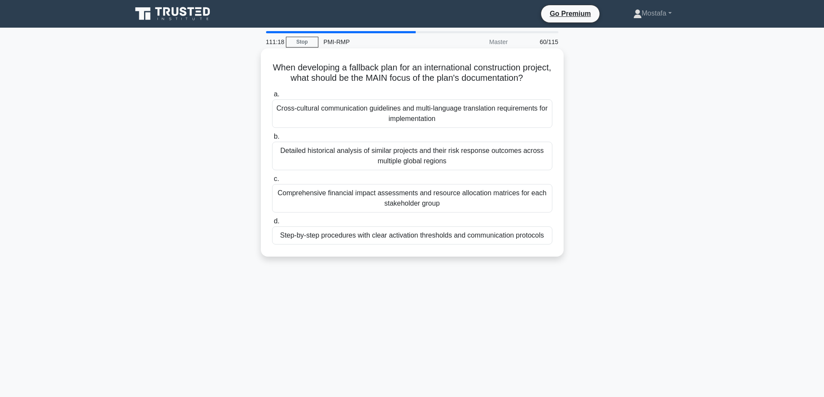
click at [550, 245] on div "Step-by-step procedures with clear activation thresholds and communication prot…" at bounding box center [412, 236] width 280 height 18
click at [272, 224] on input "d. Step-by-step procedures with clear activation thresholds and communication p…" at bounding box center [272, 222] width 0 height 6
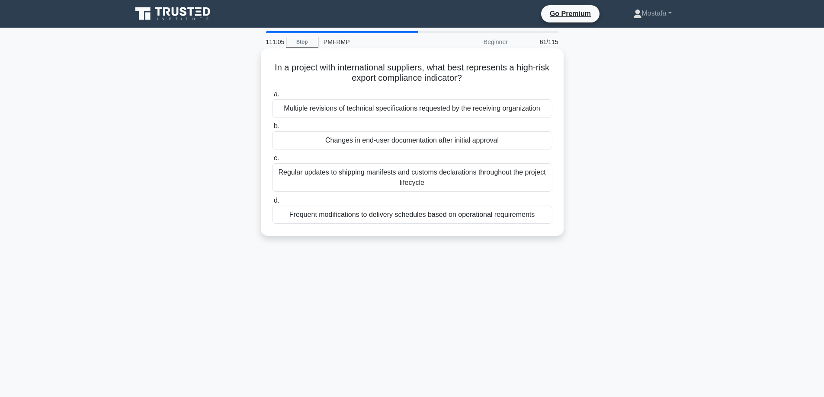
click at [544, 142] on div "Changes in end-user documentation after initial approval" at bounding box center [412, 140] width 280 height 18
click at [272, 129] on input "b. Changes in end-user documentation after initial approval" at bounding box center [272, 127] width 0 height 6
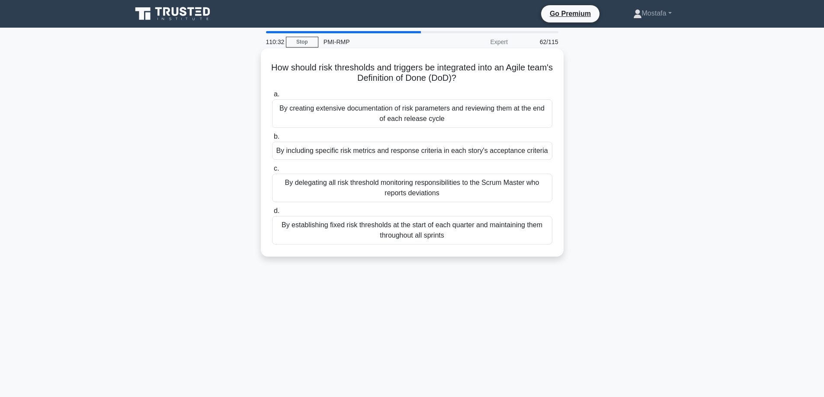
click at [549, 156] on div "By including specific risk metrics and response criteria in each story's accept…" at bounding box center [412, 151] width 280 height 18
click at [272, 140] on input "b. By including specific risk metrics and response criteria in each story's acc…" at bounding box center [272, 137] width 0 height 6
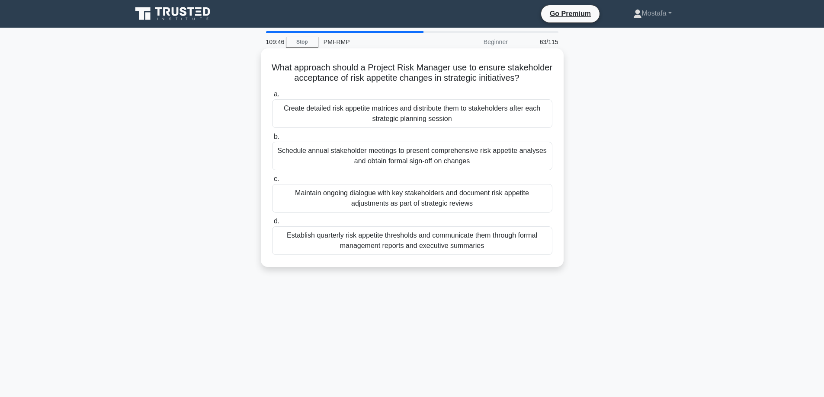
click at [544, 213] on div "Maintain ongoing dialogue with key stakeholders and document risk appetite adju…" at bounding box center [412, 198] width 280 height 29
click at [272, 182] on input "c. Maintain ongoing dialogue with key stakeholders and document risk appetite a…" at bounding box center [272, 179] width 0 height 6
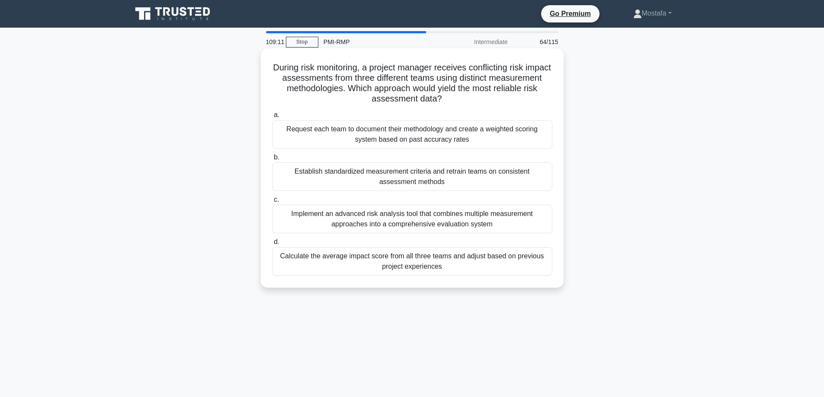
click at [534, 185] on div "Establish standardized measurement criteria and retrain teams on consistent ass…" at bounding box center [412, 177] width 280 height 29
click at [272, 160] on input "b. Establish standardized measurement criteria and retrain teams on consistent …" at bounding box center [272, 158] width 0 height 6
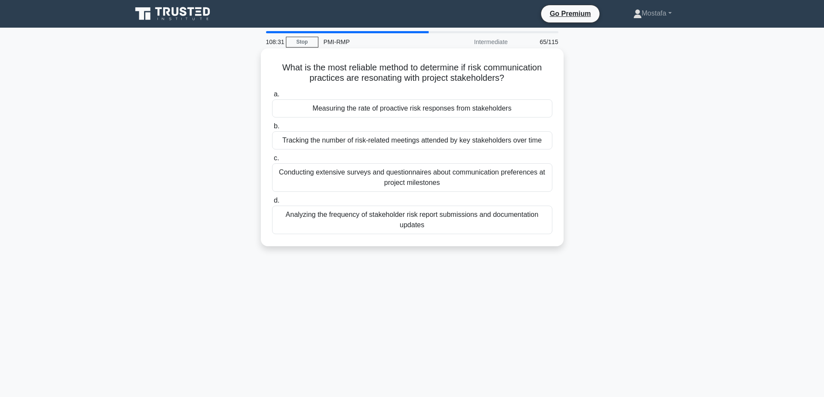
click at [549, 114] on div "Measuring the rate of proactive risk responses from stakeholders" at bounding box center [412, 108] width 280 height 18
click at [272, 97] on input "a. Measuring the rate of proactive risk responses from stakeholders" at bounding box center [272, 95] width 0 height 6
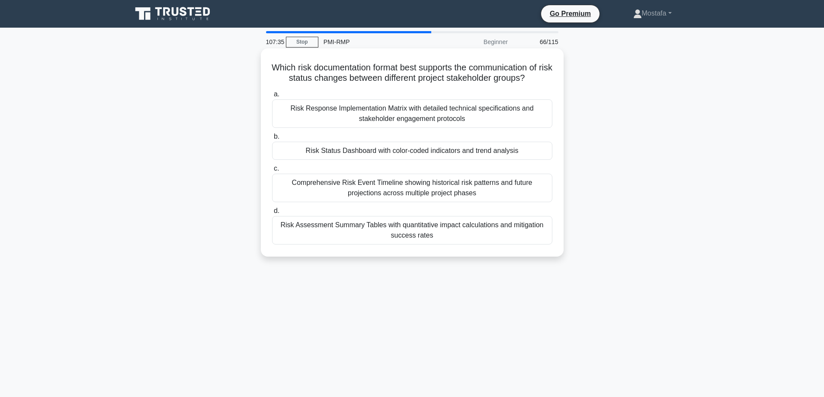
click at [541, 155] on div "Risk Status Dashboard with color-coded indicators and trend analysis" at bounding box center [412, 151] width 280 height 18
click at [272, 140] on input "b. Risk Status Dashboard with color-coded indicators and trend analysis" at bounding box center [272, 137] width 0 height 6
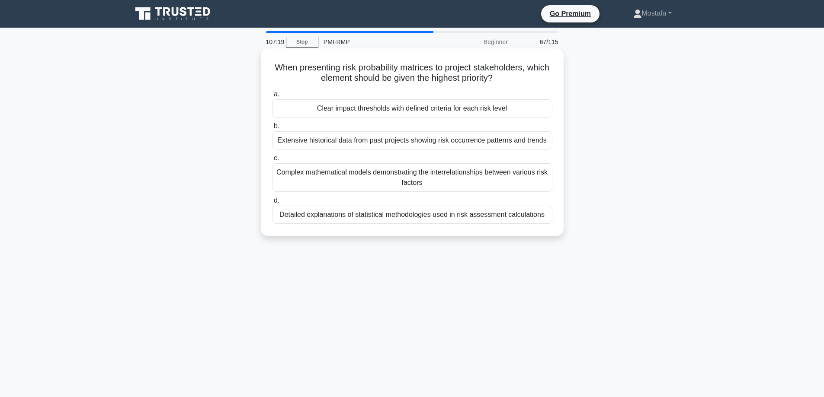
click at [546, 113] on div "Clear impact thresholds with defined criteria for each risk level" at bounding box center [412, 108] width 280 height 18
click at [272, 97] on input "a. Clear impact thresholds with defined criteria for each risk level" at bounding box center [272, 95] width 0 height 6
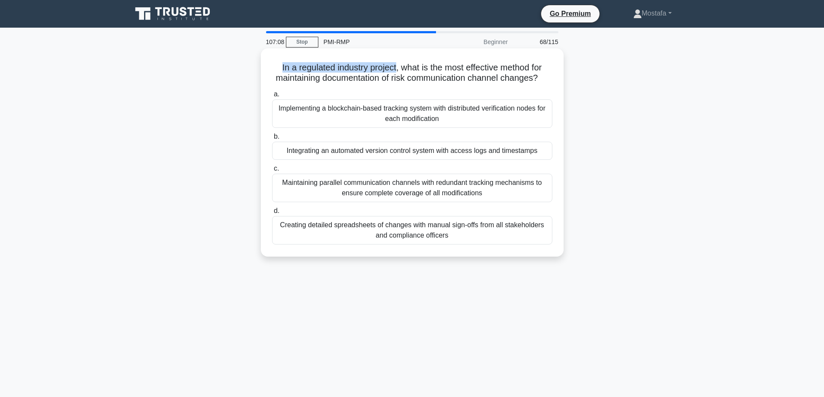
drag, startPoint x: 395, startPoint y: 68, endPoint x: 273, endPoint y: 67, distance: 121.9
click at [273, 67] on h5 "In a regulated industry project, what is the most effective method for maintain…" at bounding box center [412, 73] width 282 height 22
copy h5 "In a regulated industry project"
click at [544, 128] on div "Implementing a blockchain-based tracking system with distributed verification n…" at bounding box center [412, 113] width 280 height 29
click at [272, 97] on input "a. Implementing a blockchain-based tracking system with distributed verificatio…" at bounding box center [272, 95] width 0 height 6
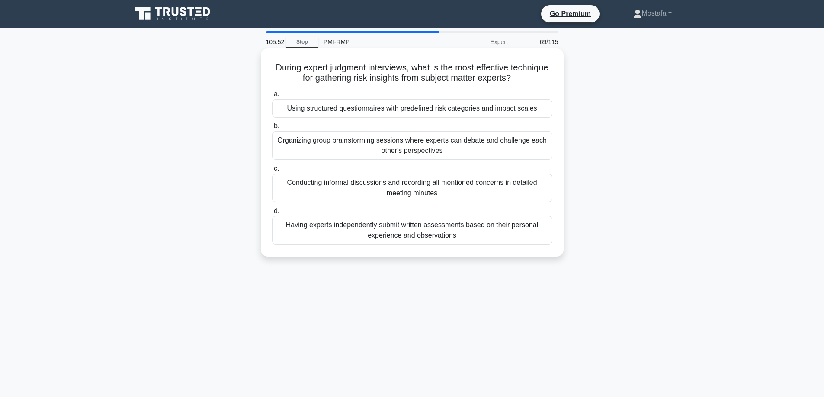
click at [546, 113] on div "Using structured questionnaires with predefined risk categories and impact scal…" at bounding box center [412, 108] width 280 height 18
click at [272, 97] on input "a. Using structured questionnaires with predefined risk categories and impact s…" at bounding box center [272, 95] width 0 height 6
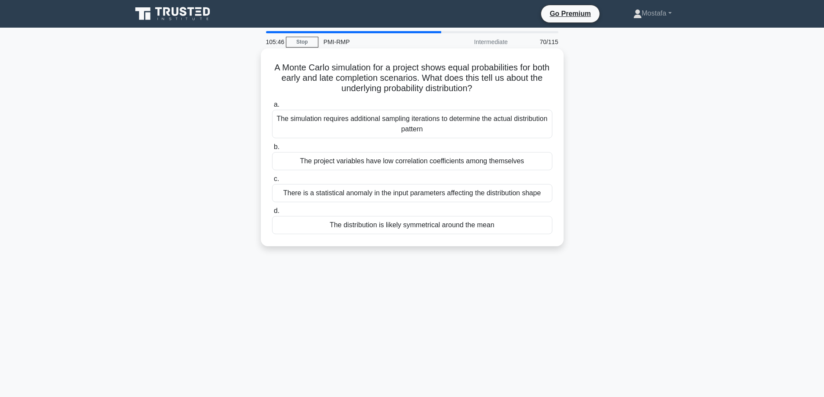
drag, startPoint x: 499, startPoint y: 92, endPoint x: 277, endPoint y: 58, distance: 224.3
click at [277, 58] on div "A Monte Carlo simulation for a project shows equal probabilities for both early…" at bounding box center [412, 147] width 296 height 191
copy h5 "A Monte Carlo simulation for a project shows equal probabilities for both early…"
click at [537, 227] on div "The distribution is likely symmetrical around the mean" at bounding box center [412, 225] width 280 height 18
click at [272, 214] on input "d. The distribution is likely symmetrical around the mean" at bounding box center [272, 211] width 0 height 6
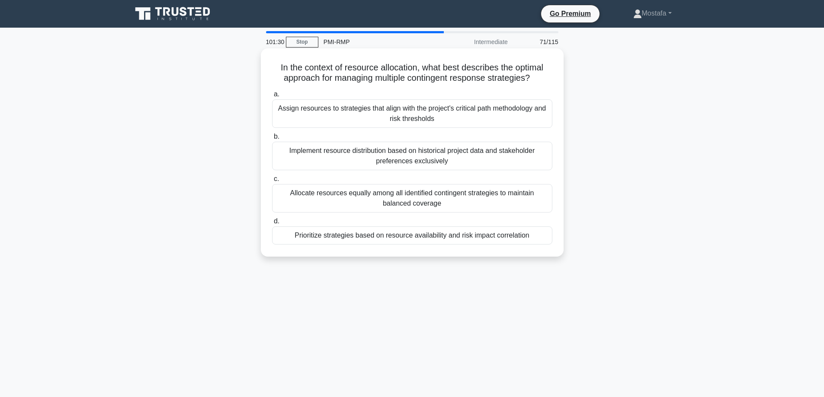
click at [549, 238] on div "Prioritize strategies based on resource availability and risk impact correlation" at bounding box center [412, 236] width 280 height 18
click at [272, 224] on input "d. Prioritize strategies based on resource availability and risk impact correla…" at bounding box center [272, 222] width 0 height 6
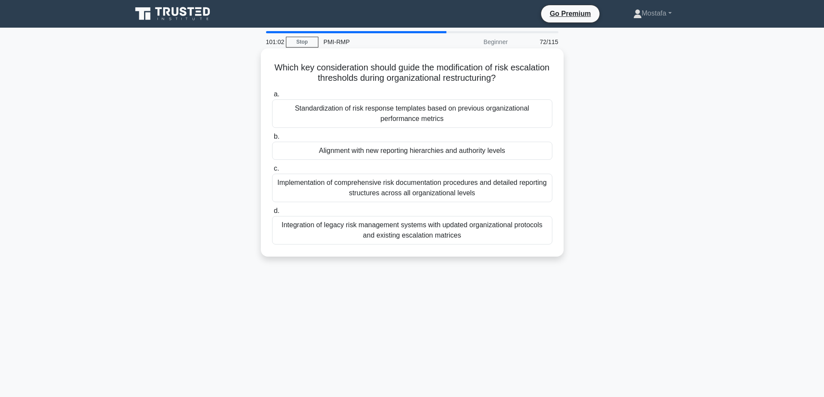
click at [545, 152] on div "Alignment with new reporting hierarchies and authority levels" at bounding box center [412, 151] width 280 height 18
click at [272, 140] on input "b. Alignment with new reporting hierarchies and authority levels" at bounding box center [272, 137] width 0 height 6
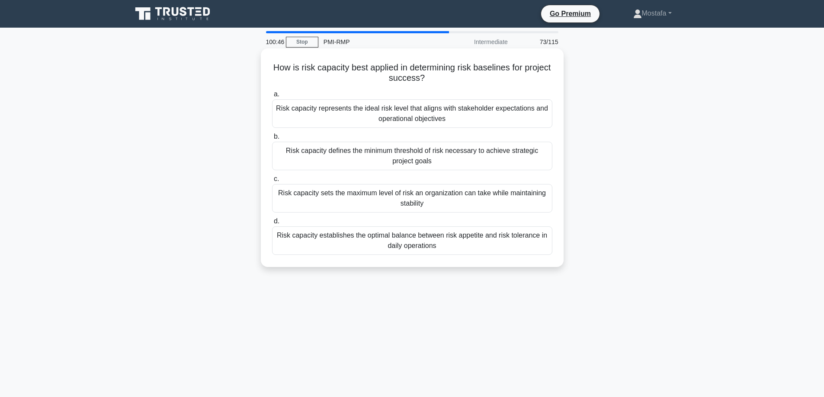
click at [544, 208] on div "Risk capacity sets the maximum level of risk an organization can take while mai…" at bounding box center [412, 198] width 280 height 29
click at [272, 182] on input "c. Risk capacity sets the maximum level of risk an organization can take while …" at bounding box center [272, 179] width 0 height 6
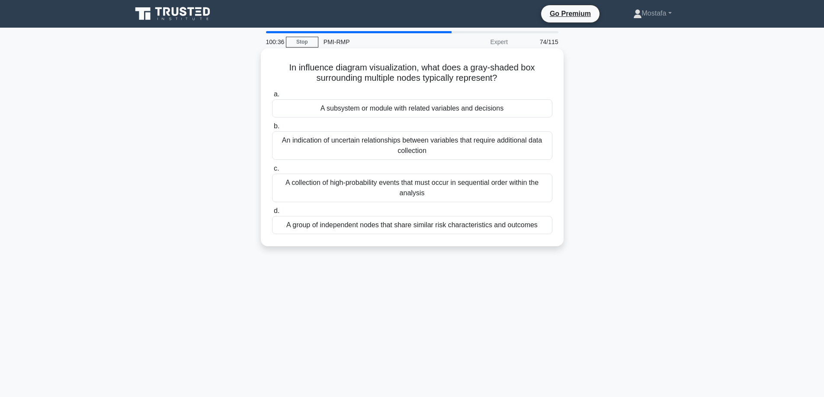
drag, startPoint x: 514, startPoint y: 83, endPoint x: 285, endPoint y: 71, distance: 228.6
click at [285, 71] on h5 "In influence diagram visualization, what does a gray-shaded box surrounding mul…" at bounding box center [412, 73] width 282 height 22
copy h5 "In influence diagram visualization, what does a gray-shaded box surrounding mul…"
click at [548, 154] on div "An indication of uncertain relationships between variables that require additio…" at bounding box center [412, 145] width 280 height 29
click at [272, 129] on input "b. An indication of uncertain relationships between variables that require addi…" at bounding box center [272, 127] width 0 height 6
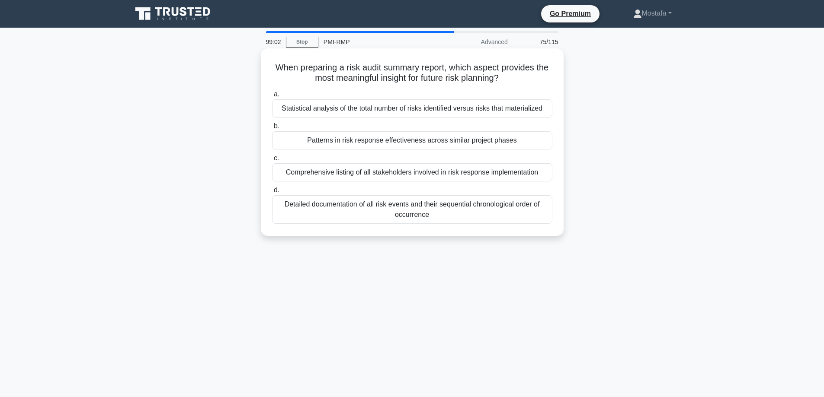
click at [538, 144] on div "Patterns in risk response effectiveness across similar project phases" at bounding box center [412, 140] width 280 height 18
click at [272, 129] on input "b. Patterns in risk response effectiveness across similar project phases" at bounding box center [272, 127] width 0 height 6
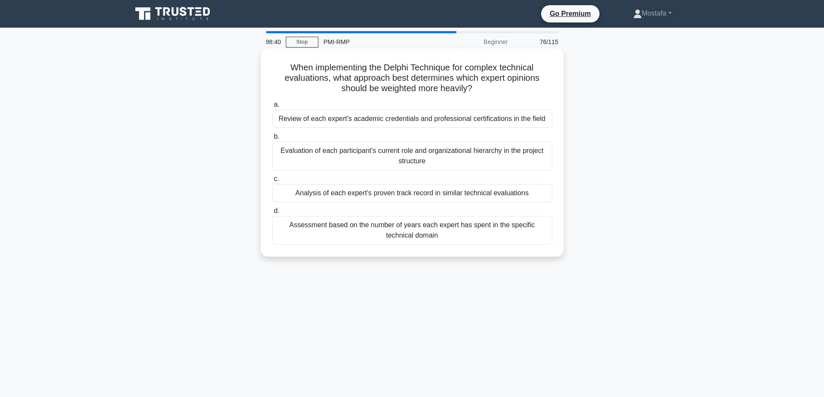
click at [543, 198] on div "Analysis of each expert's proven track record in similar technical evaluations" at bounding box center [412, 193] width 280 height 18
click at [272, 182] on input "c. Analysis of each expert's proven track record in similar technical evaluatio…" at bounding box center [272, 179] width 0 height 6
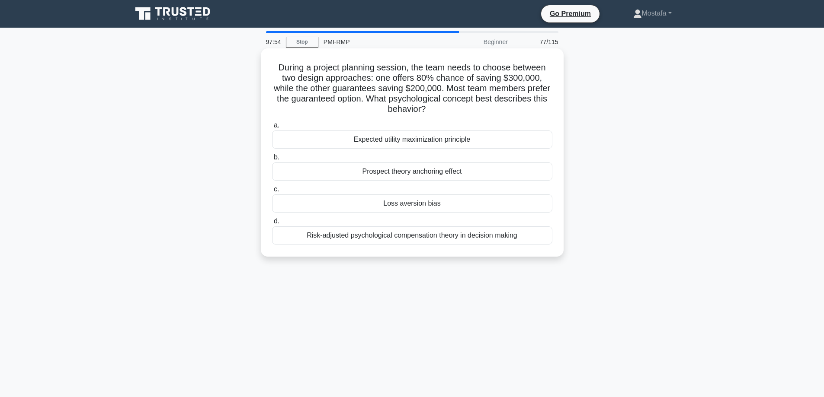
click at [546, 208] on div "Loss aversion bias" at bounding box center [412, 204] width 280 height 18
click at [272, 192] on input "c. Loss aversion bias" at bounding box center [272, 190] width 0 height 6
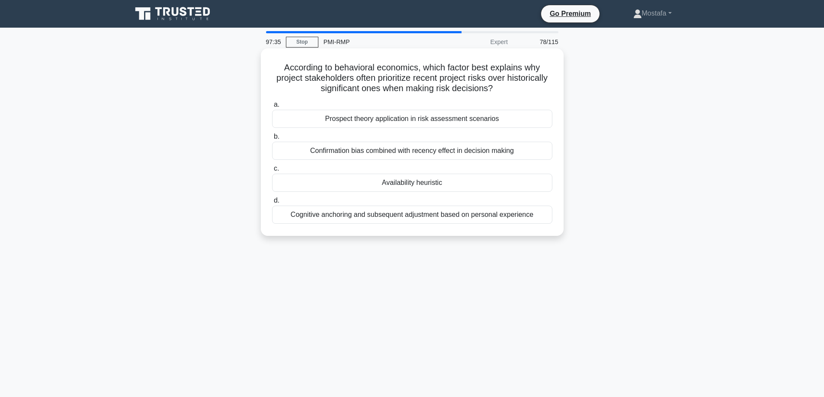
click at [542, 186] on div "Availability heuristic" at bounding box center [412, 183] width 280 height 18
click at [272, 172] on input "c. Availability heuristic" at bounding box center [272, 169] width 0 height 6
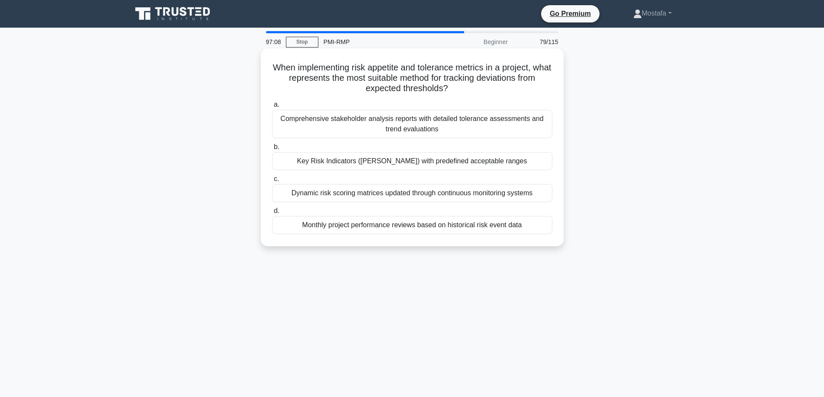
click at [542, 166] on div "Key Risk Indicators (KRIs) with predefined acceptable ranges" at bounding box center [412, 161] width 280 height 18
click at [272, 150] on input "b. Key Risk Indicators (KRIs) with predefined acceptable ranges" at bounding box center [272, 147] width 0 height 6
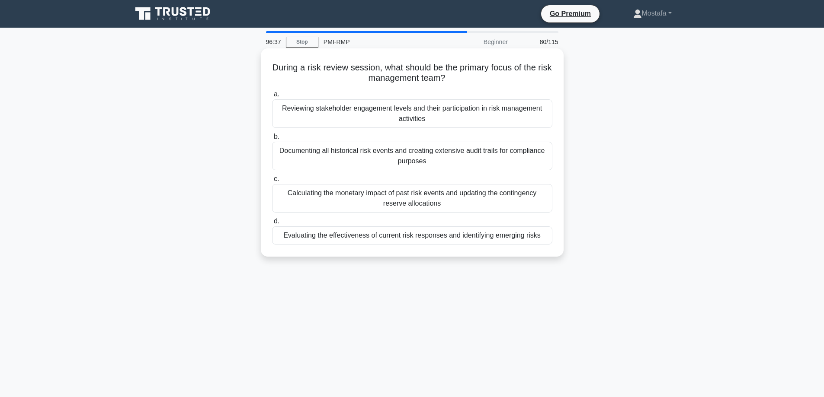
click at [545, 240] on div "Evaluating the effectiveness of current risk responses and identifying emerging…" at bounding box center [412, 236] width 280 height 18
click at [272, 224] on input "d. Evaluating the effectiveness of current risk responses and identifying emerg…" at bounding box center [272, 222] width 0 height 6
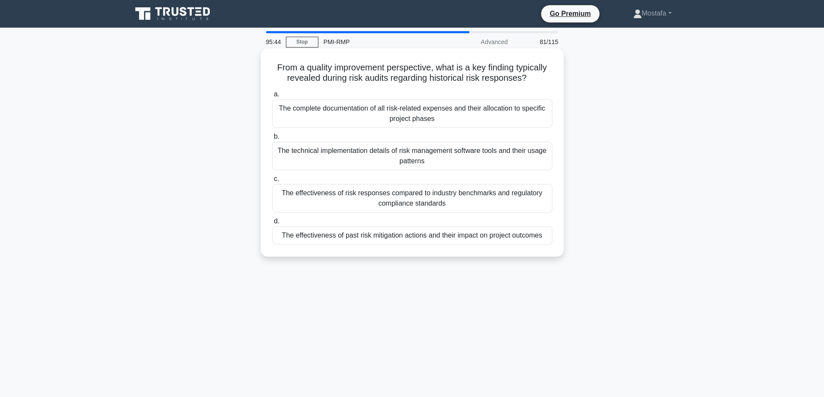
click at [546, 240] on div "The effectiveness of past risk mitigation actions and their impact on project o…" at bounding box center [412, 236] width 280 height 18
click at [272, 224] on input "d. The effectiveness of past risk mitigation actions and their impact on projec…" at bounding box center [272, 222] width 0 height 6
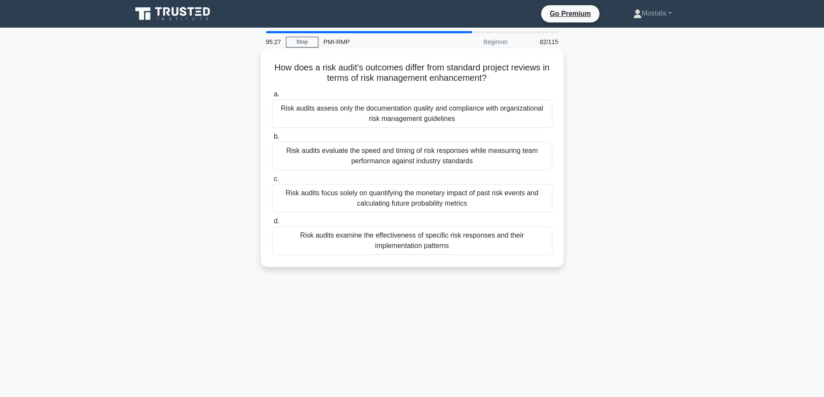
click at [539, 249] on div "Risk audits examine the effectiveness of specific risk responses and their impl…" at bounding box center [412, 241] width 280 height 29
click at [272, 224] on input "d. Risk audits examine the effectiveness of specific risk responses and their i…" at bounding box center [272, 222] width 0 height 6
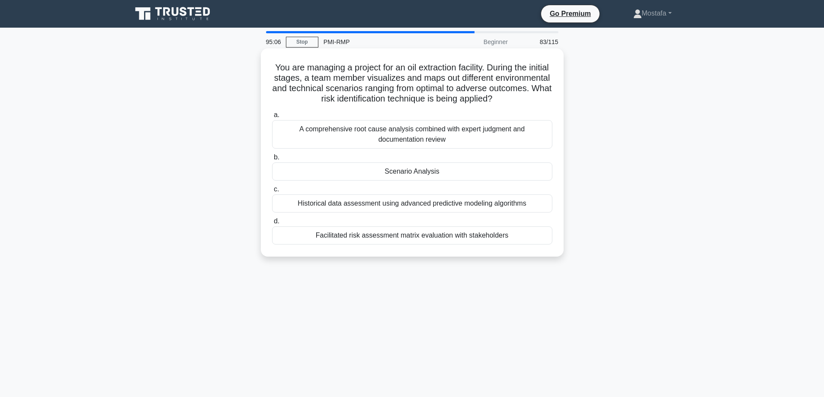
click at [537, 173] on div "Scenario Analysis" at bounding box center [412, 172] width 280 height 18
click at [272, 160] on input "b. Scenario Analysis" at bounding box center [272, 158] width 0 height 6
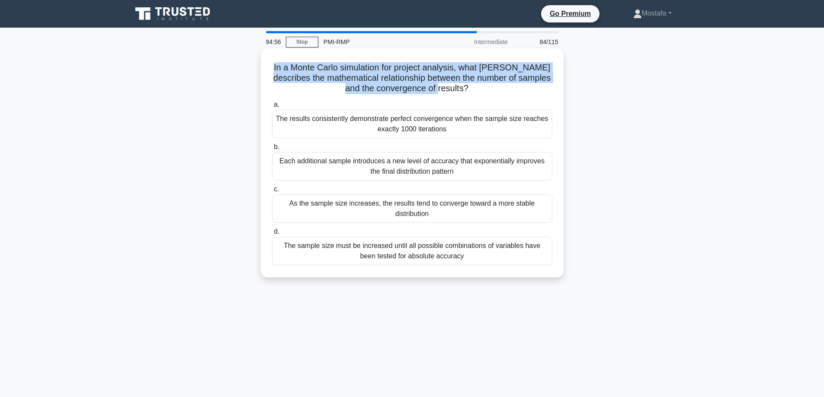
drag, startPoint x: 466, startPoint y: 96, endPoint x: 272, endPoint y: 67, distance: 195.8
click at [272, 67] on div "In a Monte Carlo simulation for project analysis, what best describes the mathe…" at bounding box center [412, 163] width 296 height 222
copy h5 "In a Monte Carlo simulation for project analysis, what best describes the mathe…"
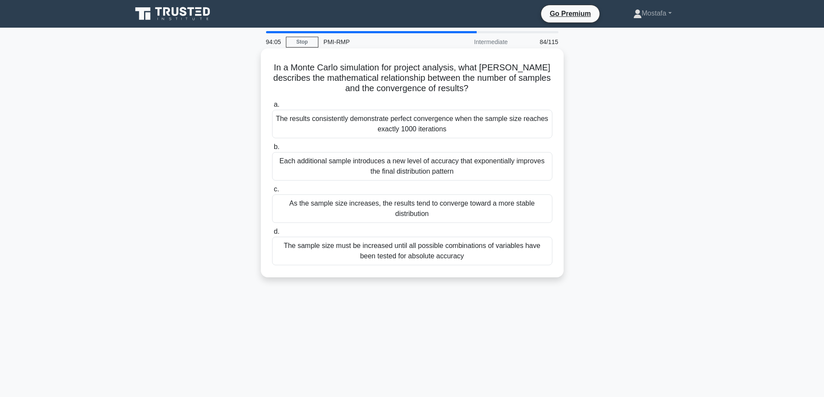
click at [548, 216] on div "As the sample size increases, the results tend to converge toward a more stable…" at bounding box center [412, 209] width 280 height 29
click at [272, 192] on input "c. As the sample size increases, the results tend to converge toward a more sta…" at bounding box center [272, 190] width 0 height 6
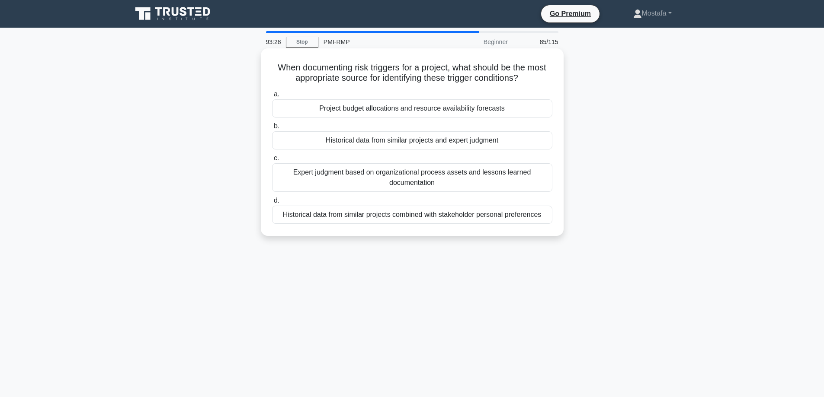
click at [543, 144] on div "Historical data from similar projects and expert judgment" at bounding box center [412, 140] width 280 height 18
click at [272, 129] on input "b. Historical data from similar projects and expert judgment" at bounding box center [272, 127] width 0 height 6
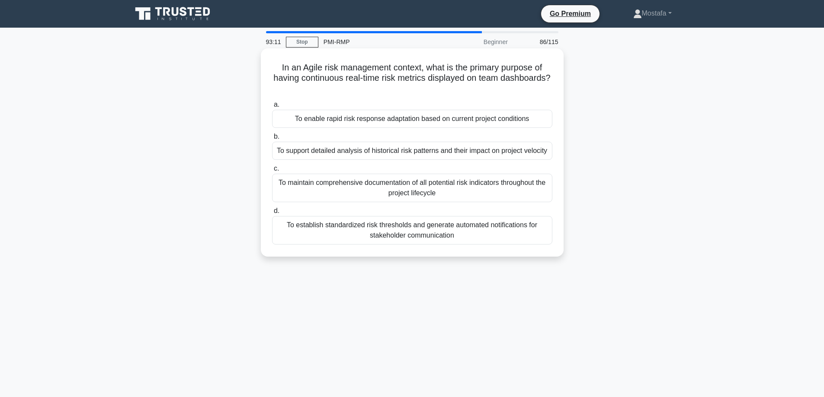
click at [546, 120] on div "To enable rapid risk response adaptation based on current project conditions" at bounding box center [412, 119] width 280 height 18
click at [272, 108] on input "a. To enable rapid risk response adaptation based on current project conditions" at bounding box center [272, 105] width 0 height 6
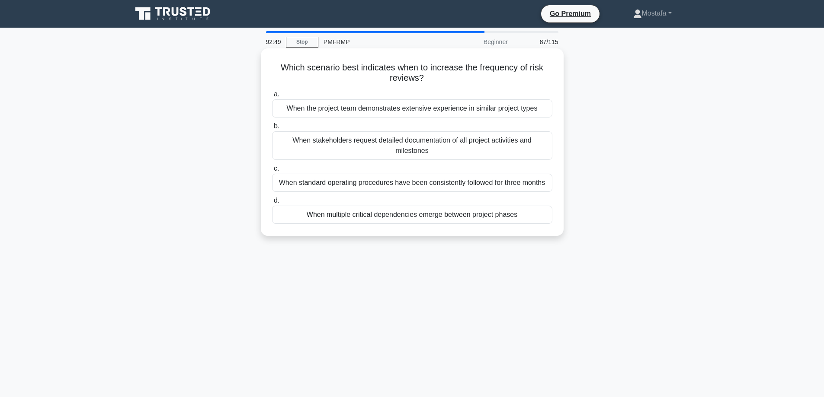
click at [541, 218] on div "When multiple critical dependencies emerge between project phases" at bounding box center [412, 215] width 280 height 18
click at [272, 204] on input "d. When multiple critical dependencies emerge between project phases" at bounding box center [272, 201] width 0 height 6
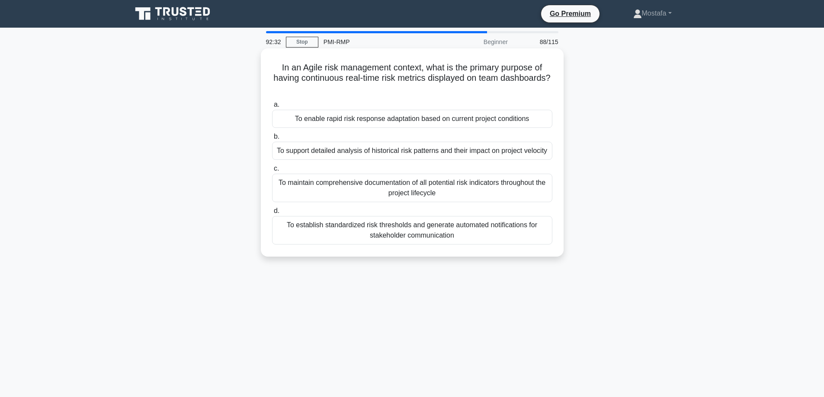
click at [546, 122] on div "To enable rapid risk response adaptation based on current project conditions" at bounding box center [412, 119] width 280 height 18
click at [272, 108] on input "a. To enable rapid risk response adaptation based on current project conditions" at bounding box center [272, 105] width 0 height 6
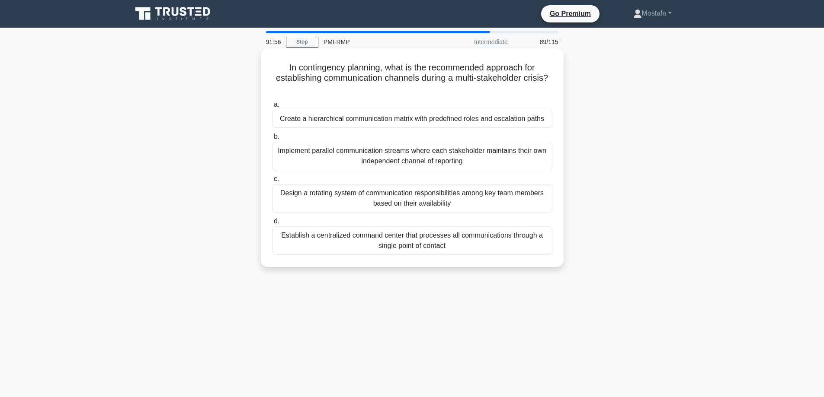
click at [546, 125] on div "Create a hierarchical communication matrix with predefined roles and escalation…" at bounding box center [412, 119] width 280 height 18
click at [272, 108] on input "a. Create a hierarchical communication matrix with predefined roles and escalat…" at bounding box center [272, 105] width 0 height 6
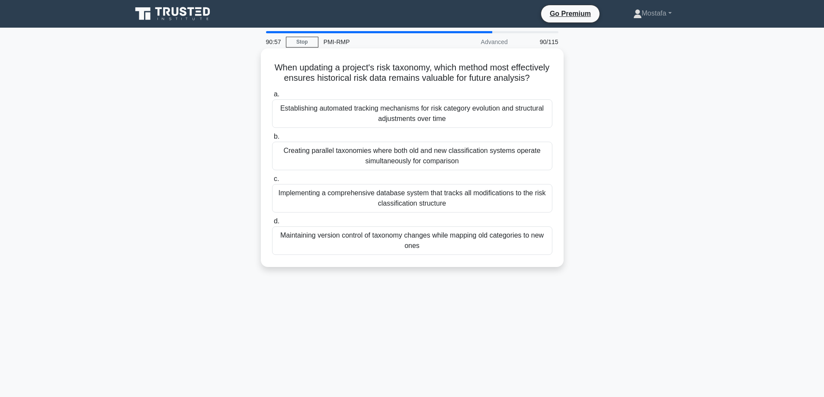
click at [540, 255] on div "Maintaining version control of taxonomy changes while mapping old categories to…" at bounding box center [412, 241] width 280 height 29
click at [272, 224] on input "d. Maintaining version control of taxonomy changes while mapping old categories…" at bounding box center [272, 222] width 0 height 6
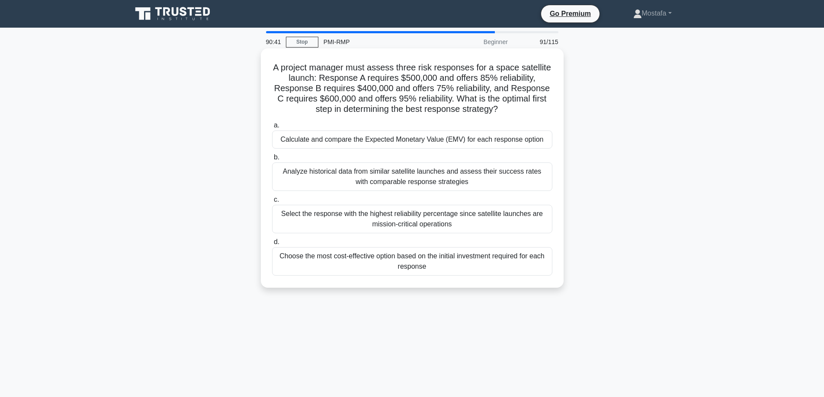
click at [549, 142] on div "Calculate and compare the Expected Monetary Value (EMV) for each response option" at bounding box center [412, 140] width 280 height 18
click at [272, 128] on input "a. Calculate and compare the Expected Monetary Value (EMV) for each response op…" at bounding box center [272, 126] width 0 height 6
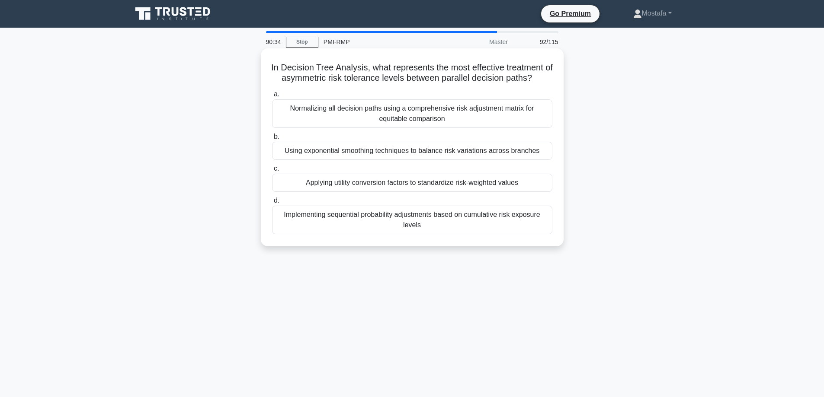
drag, startPoint x: 550, startPoint y: 82, endPoint x: 264, endPoint y: 65, distance: 287.1
click at [264, 65] on div "In Decision Tree Analysis, what represents the most effective treatment of asym…" at bounding box center [412, 147] width 296 height 191
click at [543, 187] on div "Applying utility conversion factors to standardize risk-weighted values" at bounding box center [412, 183] width 280 height 18
click at [272, 172] on input "c. Applying utility conversion factors to standardize risk-weighted values" at bounding box center [272, 169] width 0 height 6
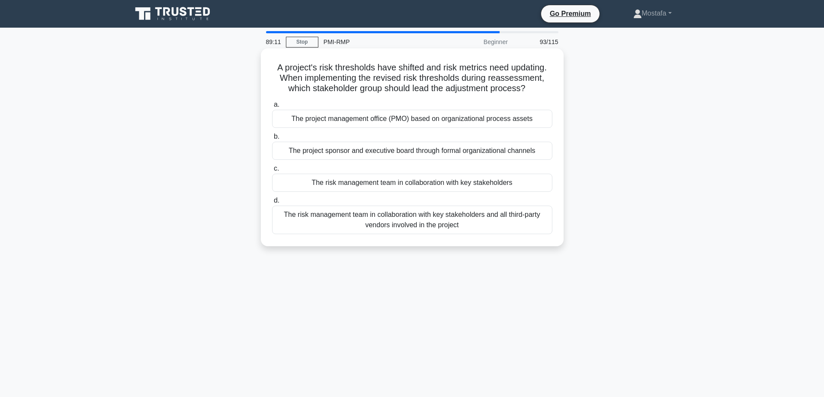
click at [546, 185] on div "The risk management team in collaboration with key stakeholders" at bounding box center [412, 183] width 280 height 18
click at [272, 172] on input "c. The risk management team in collaboration with key stakeholders" at bounding box center [272, 169] width 0 height 6
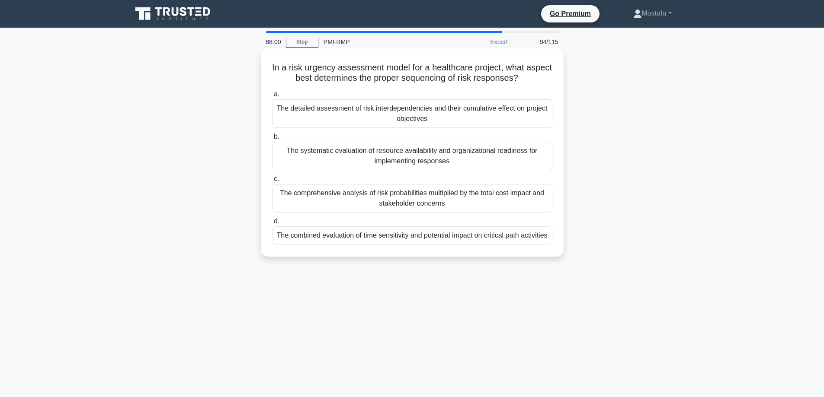
click at [536, 164] on div "The systematic evaluation of resource availability and organizational readiness…" at bounding box center [412, 156] width 280 height 29
click at [272, 140] on input "b. The systematic evaluation of resource availability and organizational readin…" at bounding box center [272, 137] width 0 height 6
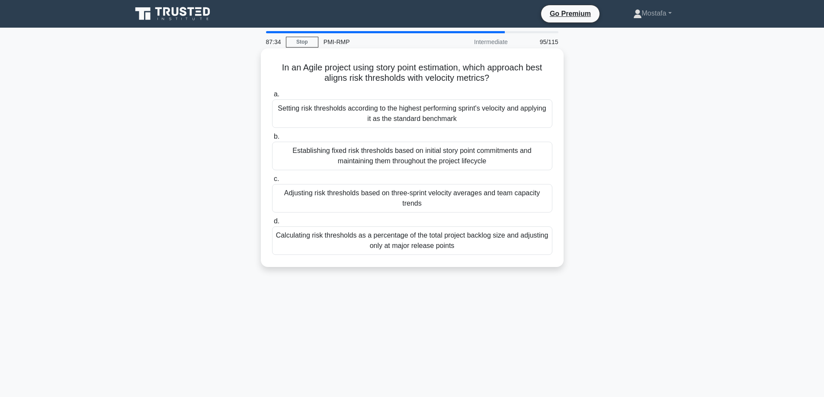
click at [539, 206] on div "Adjusting risk thresholds based on three-sprint velocity averages and team capa…" at bounding box center [412, 198] width 280 height 29
click at [272, 182] on input "c. Adjusting risk thresholds based on three-sprint velocity averages and team c…" at bounding box center [272, 179] width 0 height 6
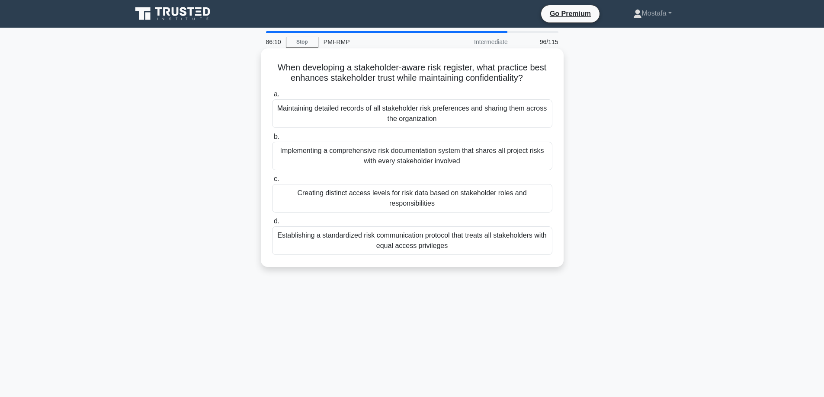
click at [541, 204] on div "Creating distinct access levels for risk data based on stakeholder roles and re…" at bounding box center [412, 198] width 280 height 29
click at [272, 182] on input "c. Creating distinct access levels for risk data based on stakeholder roles and…" at bounding box center [272, 179] width 0 height 6
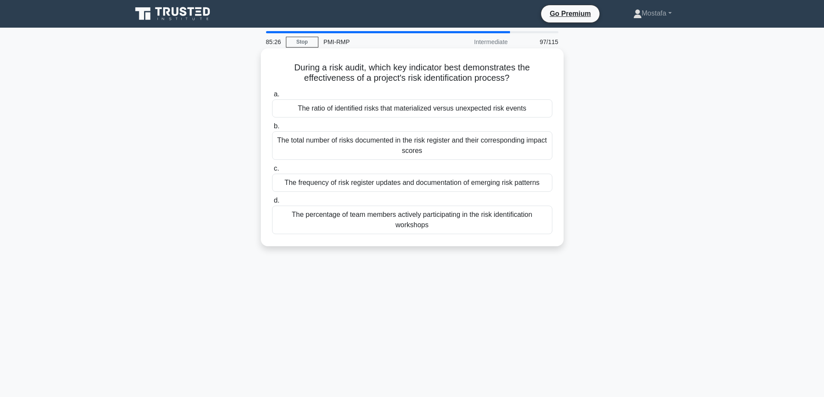
click at [544, 110] on div "The ratio of identified risks that materialized versus unexpected risk events" at bounding box center [412, 108] width 280 height 18
click at [272, 97] on input "a. The ratio of identified risks that materialized versus unexpected risk events" at bounding box center [272, 95] width 0 height 6
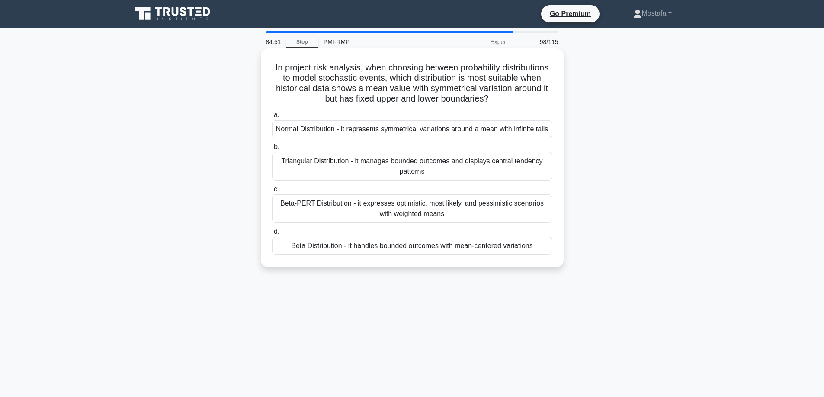
click at [543, 255] on div "Beta Distribution - it handles bounded outcomes with mean-centered variations" at bounding box center [412, 246] width 280 height 18
click at [272, 235] on input "d. Beta Distribution - it handles bounded outcomes with mean-centered variations" at bounding box center [272, 232] width 0 height 6
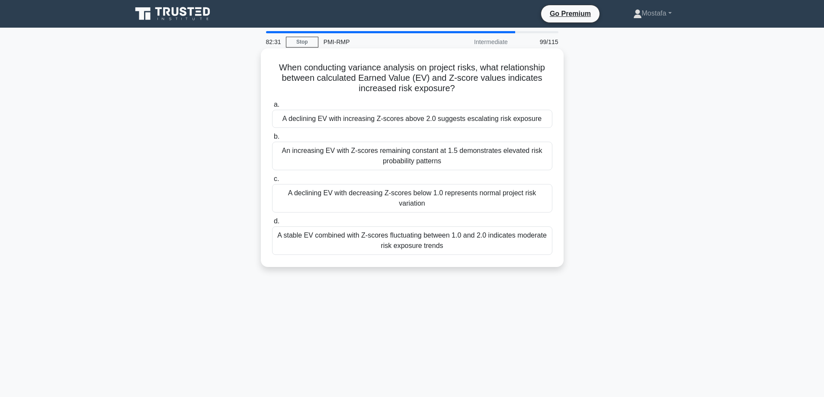
click at [537, 205] on div "A declining EV with decreasing Z-scores below 1.0 represents normal project ris…" at bounding box center [412, 198] width 280 height 29
click at [272, 182] on input "c. A declining EV with decreasing Z-scores below 1.0 represents normal project …" at bounding box center [272, 179] width 0 height 6
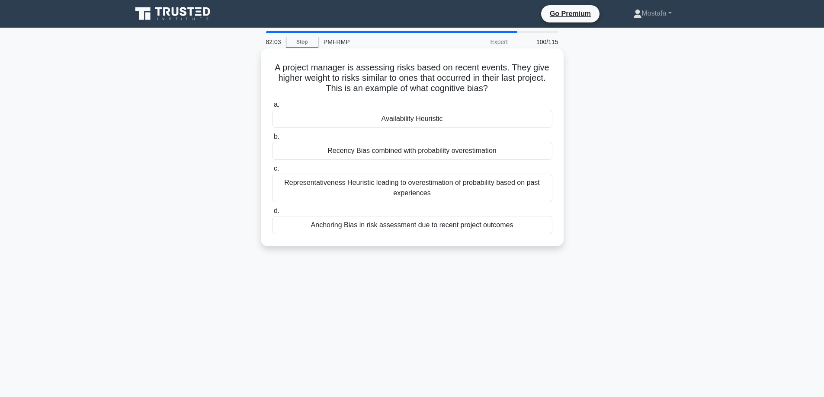
click at [537, 228] on div "Anchoring Bias in risk assessment due to recent project outcomes" at bounding box center [412, 225] width 280 height 18
click at [272, 214] on input "d. Anchoring Bias in risk assessment due to recent project outcomes" at bounding box center [272, 211] width 0 height 6
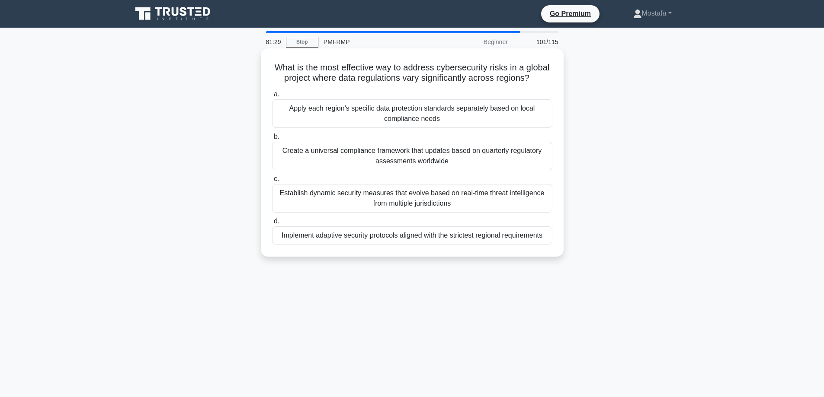
click at [545, 240] on div "Implement adaptive security protocols aligned with the strictest regional requi…" at bounding box center [412, 236] width 280 height 18
click at [272, 224] on input "d. Implement adaptive security protocols aligned with the strictest regional re…" at bounding box center [272, 222] width 0 height 6
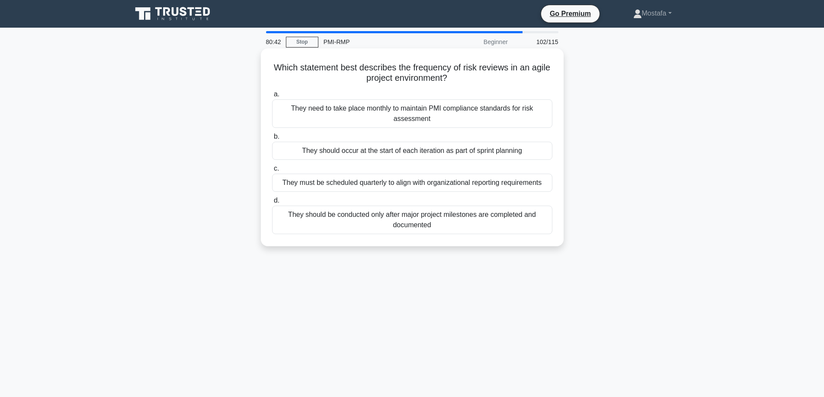
click at [535, 151] on div "They should occur at the start of each iteration as part of sprint planning" at bounding box center [412, 151] width 280 height 18
click at [272, 140] on input "b. They should occur at the start of each iteration as part of sprint planning" at bounding box center [272, 137] width 0 height 6
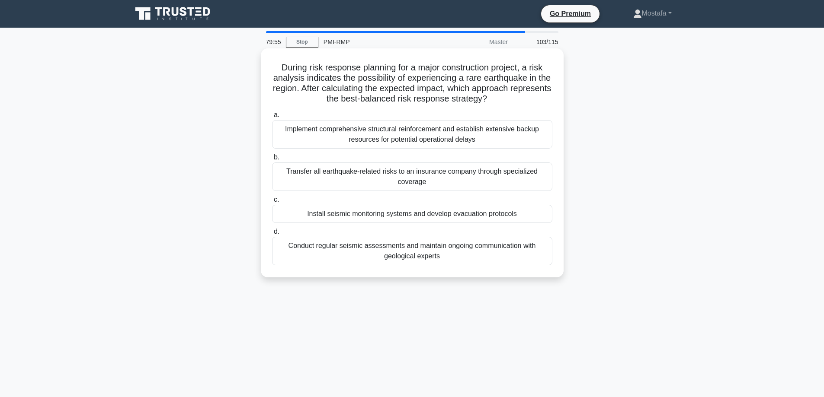
click at [540, 260] on div "Conduct regular seismic assessments and maintain ongoing communication with geo…" at bounding box center [412, 251] width 280 height 29
click at [272, 235] on input "d. Conduct regular seismic assessments and maintain ongoing communication with …" at bounding box center [272, 232] width 0 height 6
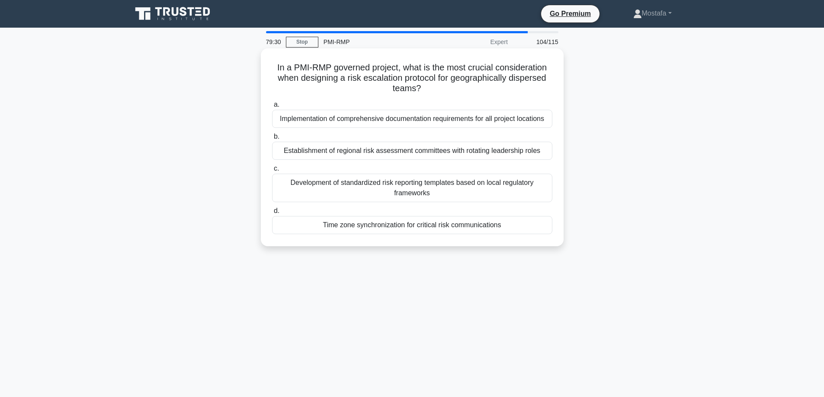
click at [544, 232] on div "Time zone synchronization for critical risk communications" at bounding box center [412, 225] width 280 height 18
click at [272, 214] on input "d. Time zone synchronization for critical risk communications" at bounding box center [272, 211] width 0 height 6
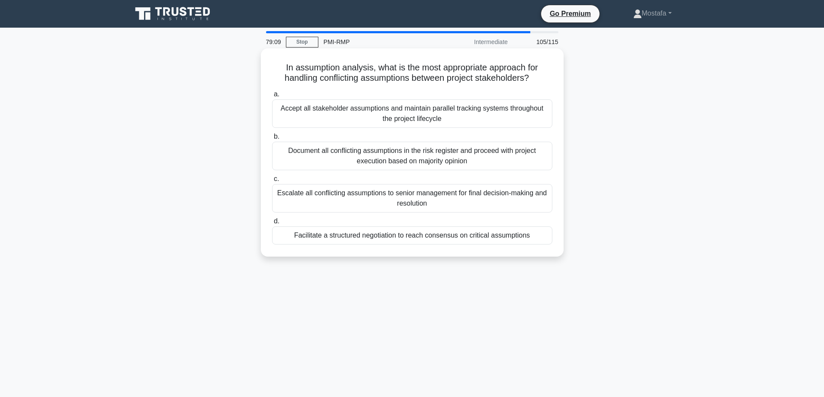
click at [544, 243] on div "Facilitate a structured negotiation to reach consensus on critical assumptions" at bounding box center [412, 236] width 280 height 18
click at [272, 224] on input "d. Facilitate a structured negotiation to reach consensus on critical assumptio…" at bounding box center [272, 222] width 0 height 6
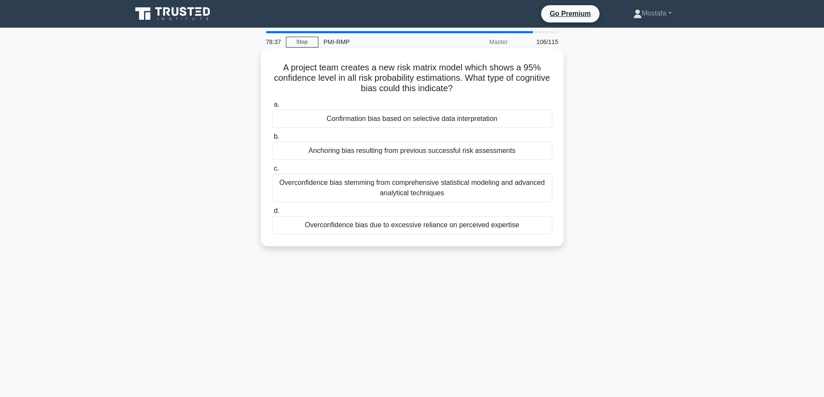
click at [543, 123] on div "Confirmation bias based on selective data interpretation" at bounding box center [412, 119] width 280 height 18
click at [272, 108] on input "a. Confirmation bias based on selective data interpretation" at bounding box center [272, 105] width 0 height 6
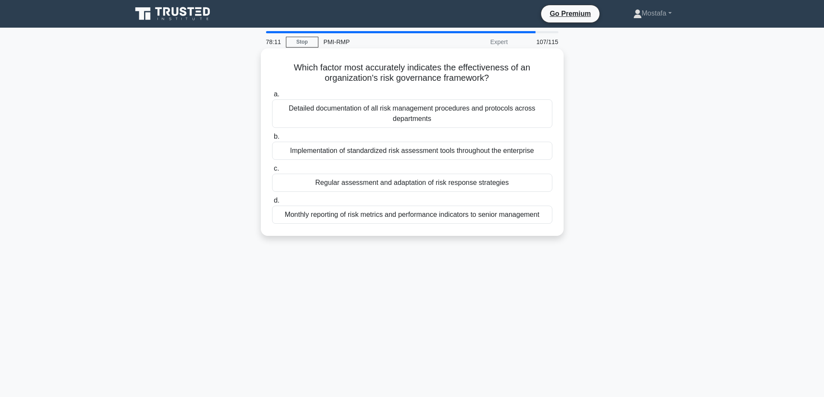
click at [546, 189] on div "Regular assessment and adaptation of risk response strategies" at bounding box center [412, 183] width 280 height 18
click at [272, 172] on input "c. Regular assessment and adaptation of risk response strategies" at bounding box center [272, 169] width 0 height 6
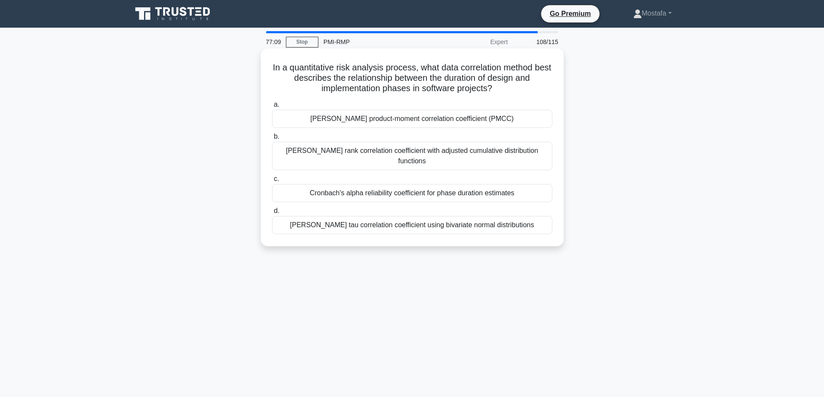
drag, startPoint x: 505, startPoint y: 93, endPoint x: 275, endPoint y: 71, distance: 231.5
click at [275, 71] on h5 "In a quantitative risk analysis process, what data correlation method best desc…" at bounding box center [412, 78] width 282 height 32
click at [543, 122] on div "Pearson product-moment correlation coefficient (PMCC)" at bounding box center [412, 119] width 280 height 18
click at [272, 108] on input "a. Pearson product-moment correlation coefficient (PMCC)" at bounding box center [272, 105] width 0 height 6
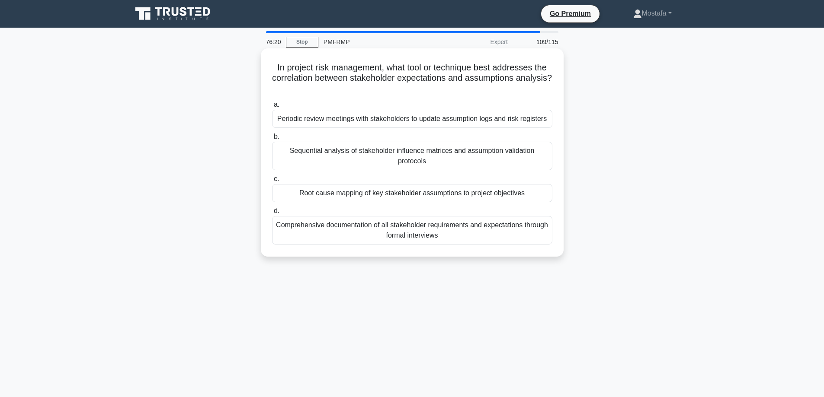
click at [547, 122] on div "Periodic review meetings with stakeholders to update assumption logs and risk r…" at bounding box center [412, 119] width 280 height 18
click at [272, 108] on input "a. Periodic review meetings with stakeholders to update assumption logs and ris…" at bounding box center [272, 105] width 0 height 6
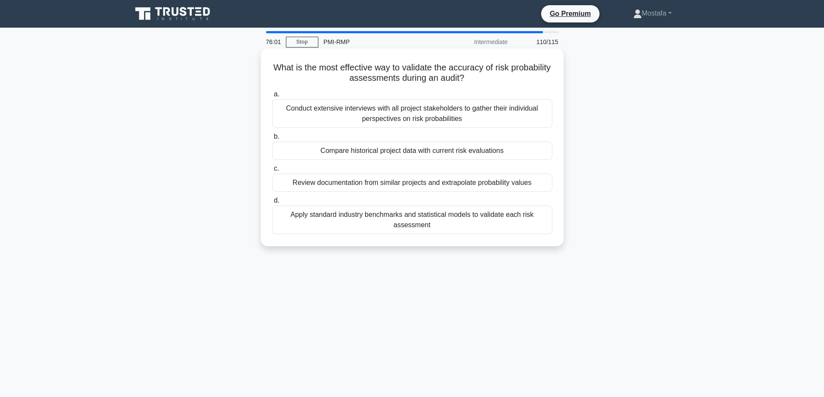
click at [543, 154] on div "Compare historical project data with current risk evaluations" at bounding box center [412, 151] width 280 height 18
click at [272, 140] on input "b. Compare historical project data with current risk evaluations" at bounding box center [272, 137] width 0 height 6
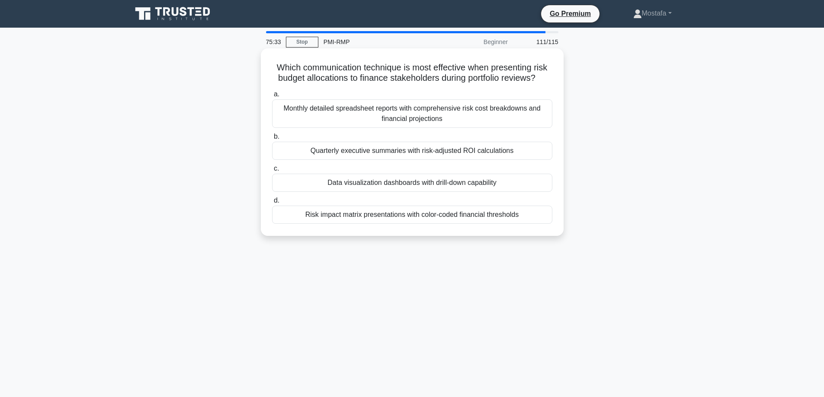
click at [435, 183] on div "Data visualization dashboards with drill-down capability" at bounding box center [412, 183] width 280 height 18
click at [272, 172] on input "c. Data visualization dashboards with drill-down capability" at bounding box center [272, 169] width 0 height 6
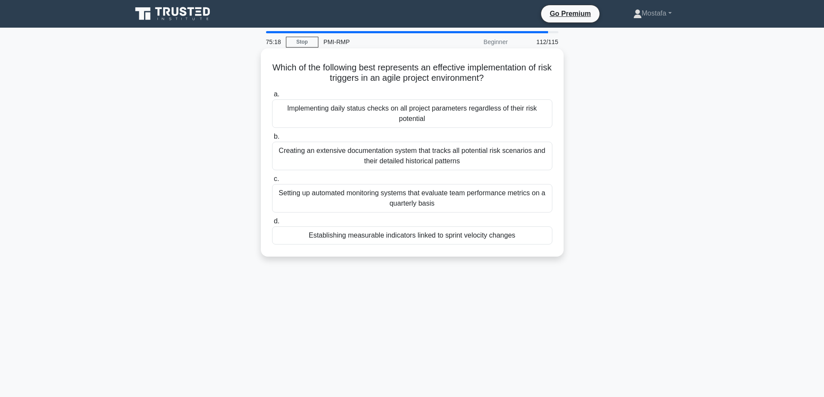
click at [540, 236] on div "Establishing measurable indicators linked to sprint velocity changes" at bounding box center [412, 236] width 280 height 18
click at [272, 224] on input "d. Establishing measurable indicators linked to sprint velocity changes" at bounding box center [272, 222] width 0 height 6
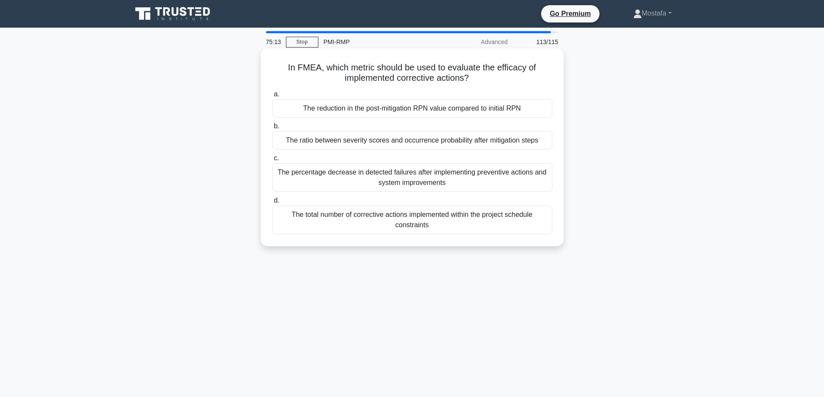
drag, startPoint x: 479, startPoint y: 80, endPoint x: 269, endPoint y: 68, distance: 210.0
click at [269, 68] on div "In FMEA, which metric should be used to evaluate the efficacy of implemented co…" at bounding box center [412, 147] width 296 height 191
click at [545, 186] on div "The percentage decrease in detected failures after implementing preventive acti…" at bounding box center [412, 177] width 280 height 29
click at [272, 161] on input "c. The percentage decrease in detected failures after implementing preventive a…" at bounding box center [272, 159] width 0 height 6
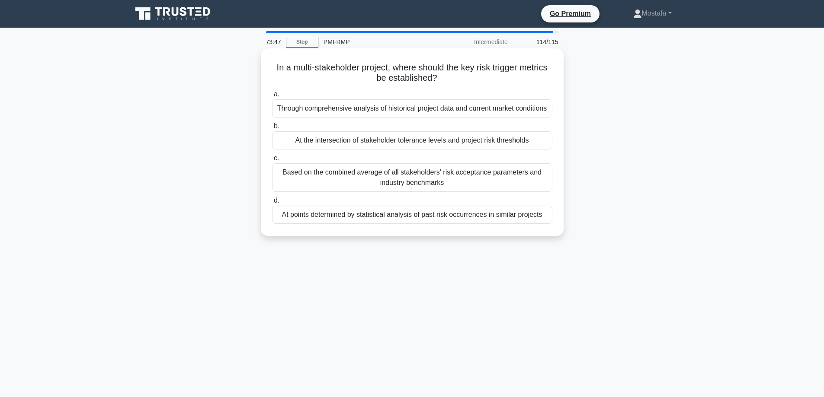
click at [546, 144] on div "At the intersection of stakeholder tolerance levels and project risk thresholds" at bounding box center [412, 140] width 280 height 18
click at [272, 129] on input "b. At the intersection of stakeholder tolerance levels and project risk thresho…" at bounding box center [272, 127] width 0 height 6
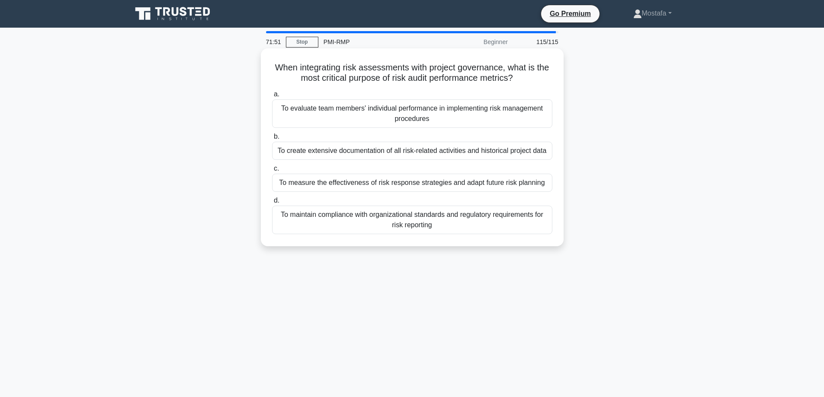
click at [545, 185] on div "To measure the effectiveness of risk response strategies and adapt future risk …" at bounding box center [412, 183] width 280 height 18
click at [272, 172] on input "c. To measure the effectiveness of risk response strategies and adapt future ri…" at bounding box center [272, 169] width 0 height 6
